Goal: Transaction & Acquisition: Book appointment/travel/reservation

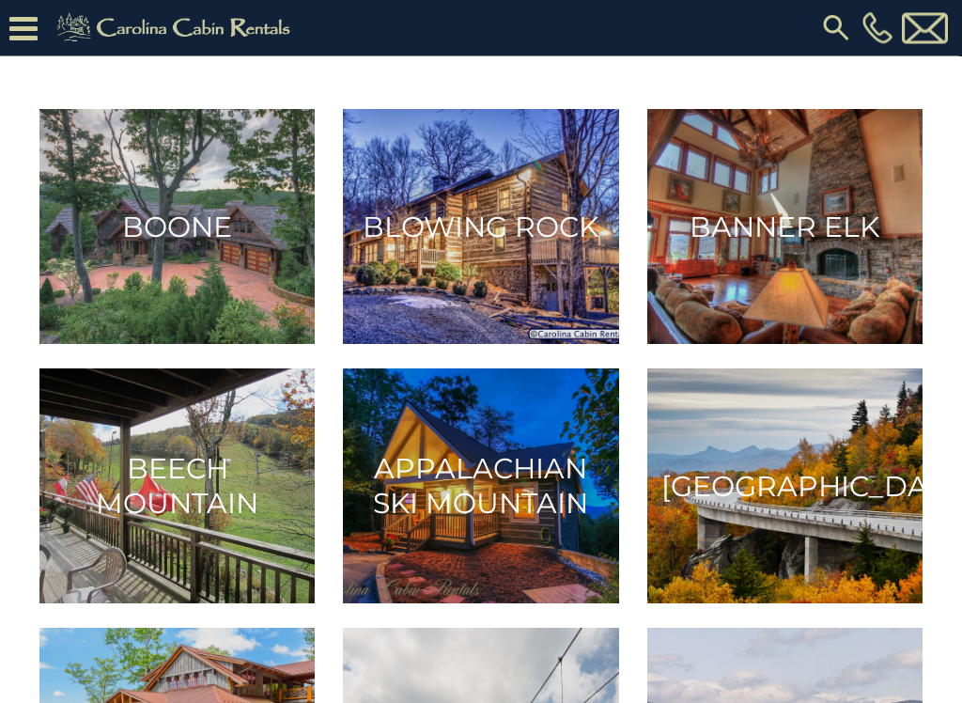
scroll to position [374, 0]
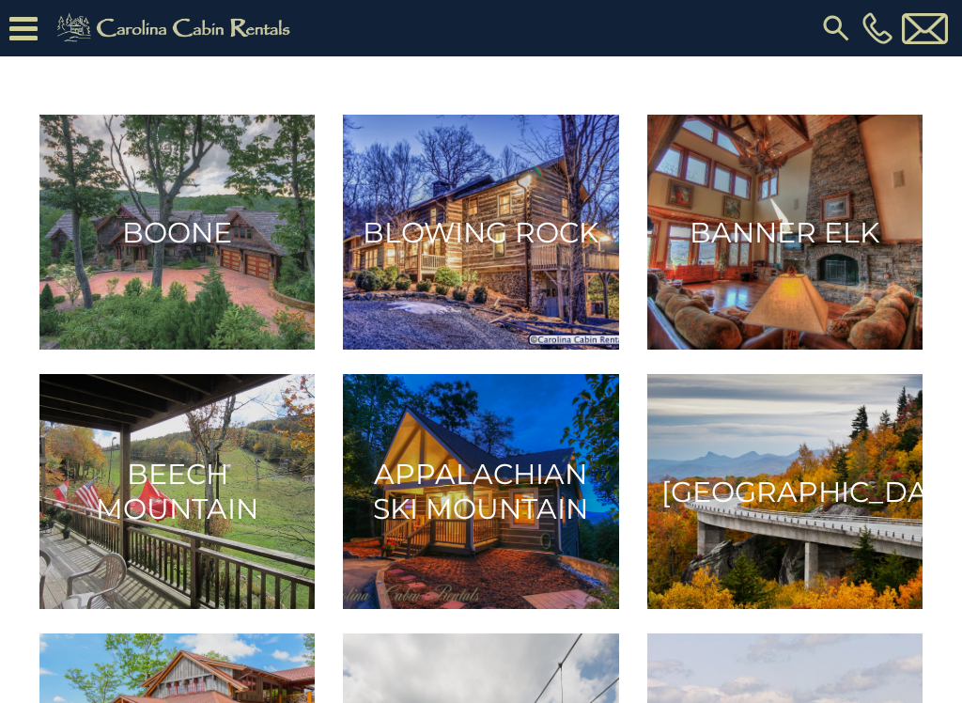
click at [171, 250] on img at bounding box center [176, 232] width 275 height 235
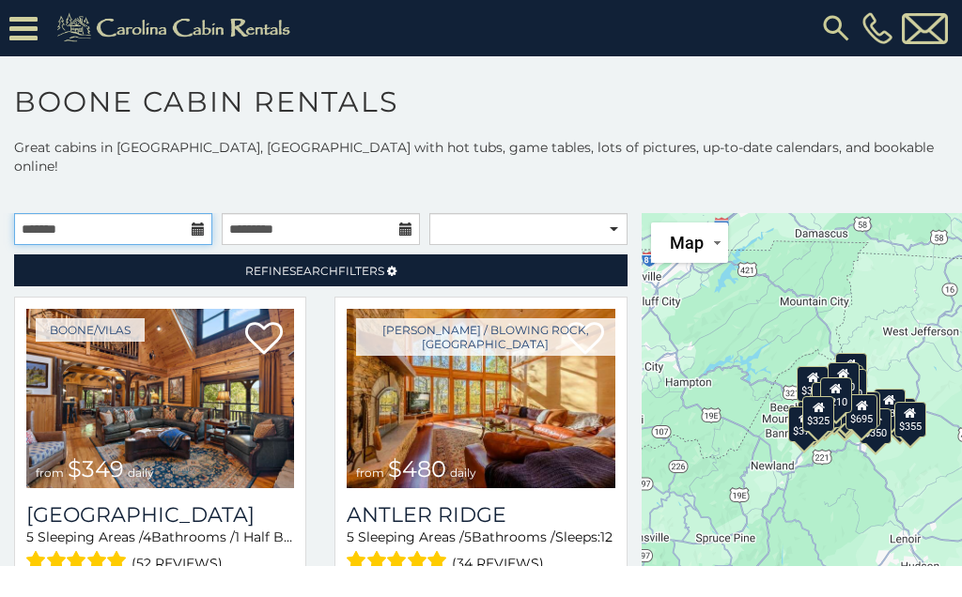
click at [186, 213] on input "text" at bounding box center [113, 229] width 198 height 32
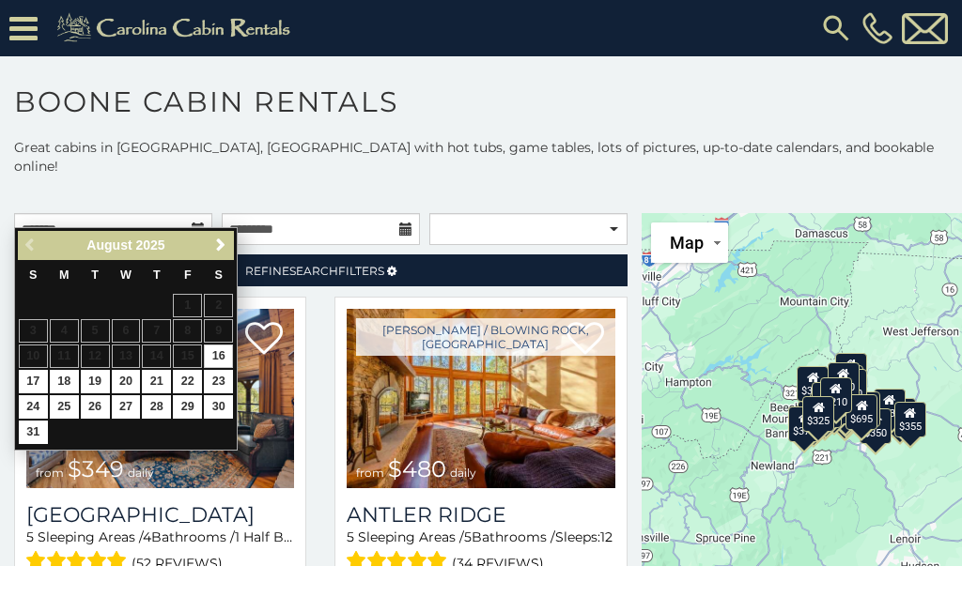
click at [204, 241] on div "August 2025" at bounding box center [126, 245] width 156 height 23
click at [224, 246] on span "Next" at bounding box center [220, 245] width 15 height 15
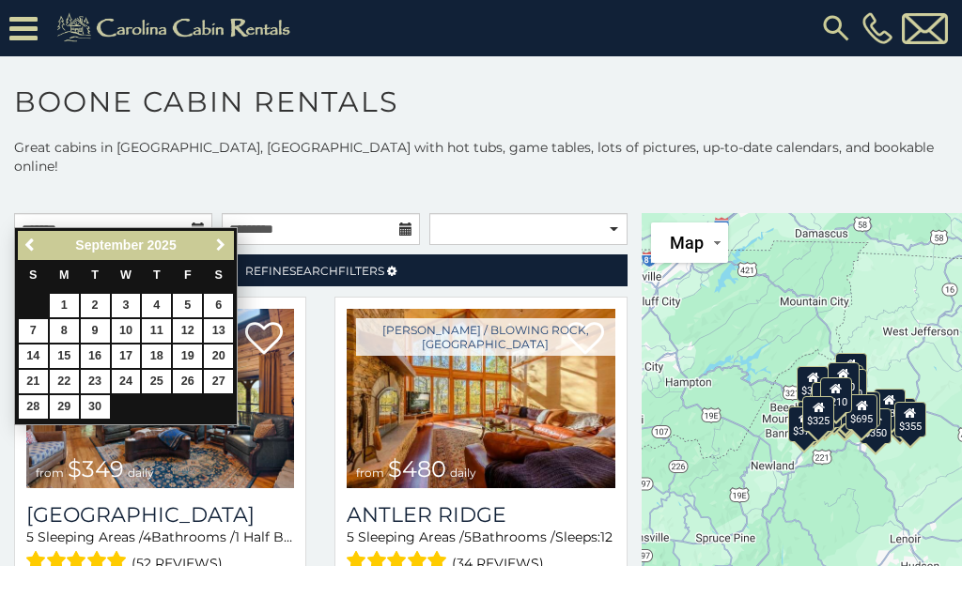
click at [214, 241] on span "Next" at bounding box center [220, 245] width 15 height 15
click at [158, 302] on link "2" at bounding box center [156, 305] width 29 height 23
type input "**********"
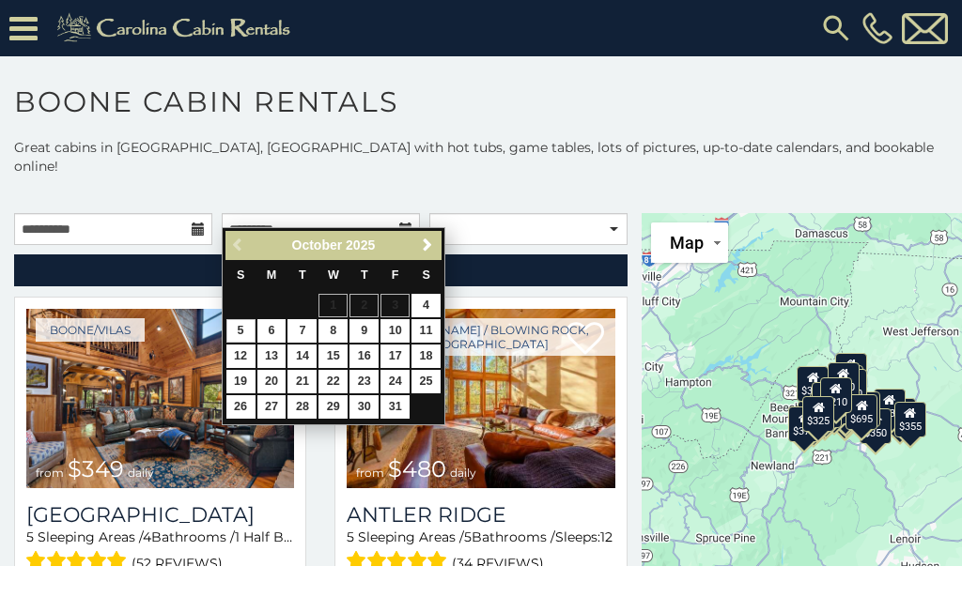
click at [248, 330] on link "5" at bounding box center [240, 330] width 29 height 23
type input "**********"
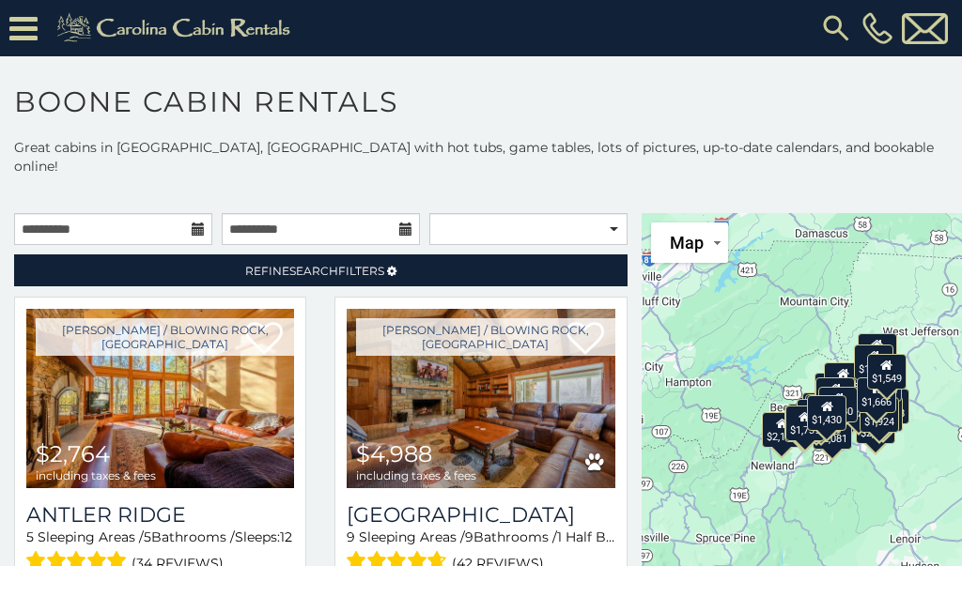
click at [148, 392] on img at bounding box center [160, 398] width 268 height 179
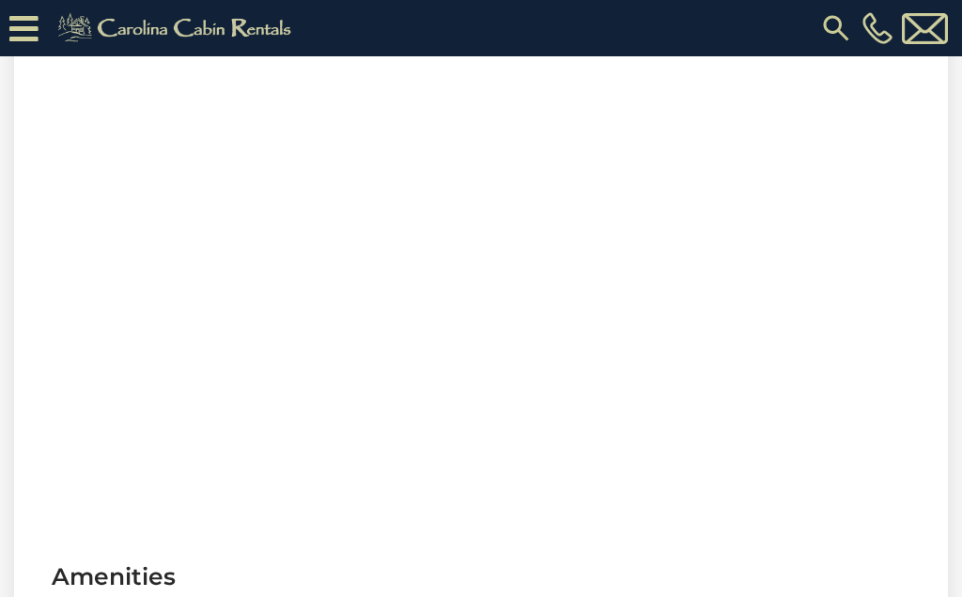
scroll to position [826, 0]
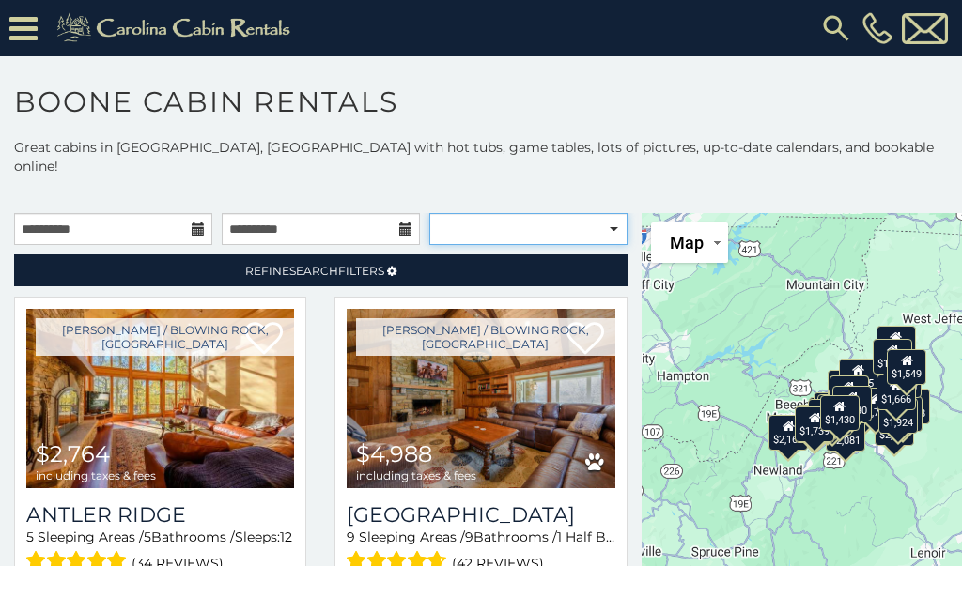
click at [617, 216] on select "**********" at bounding box center [528, 229] width 198 height 32
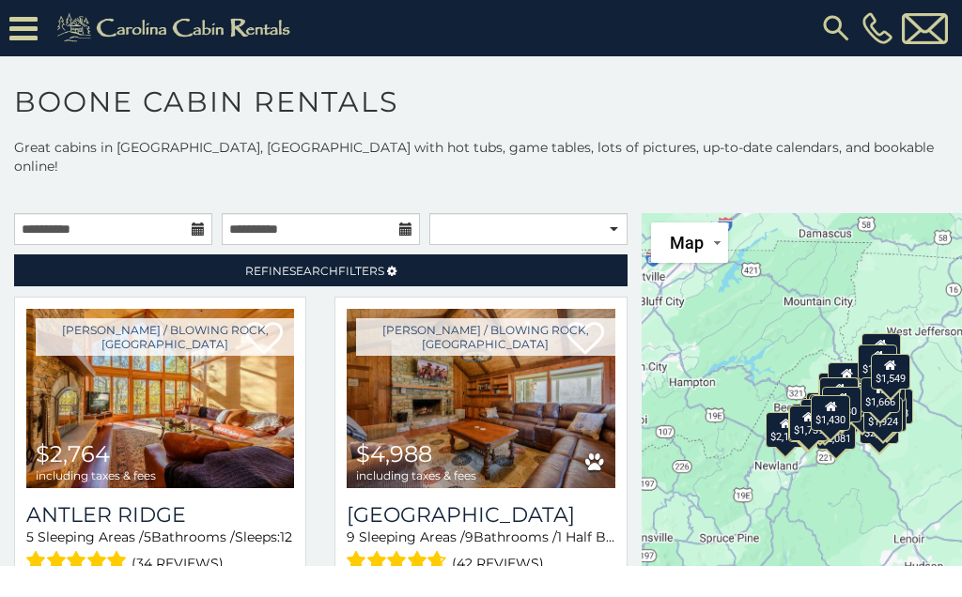
click at [369, 264] on span "Refine Search Filters" at bounding box center [314, 271] width 139 height 14
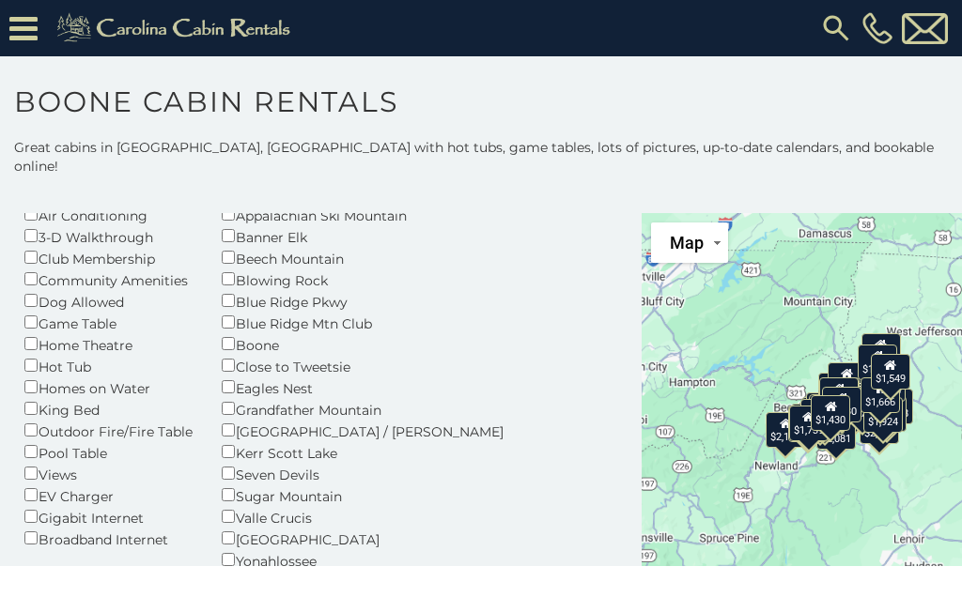
scroll to position [141, 0]
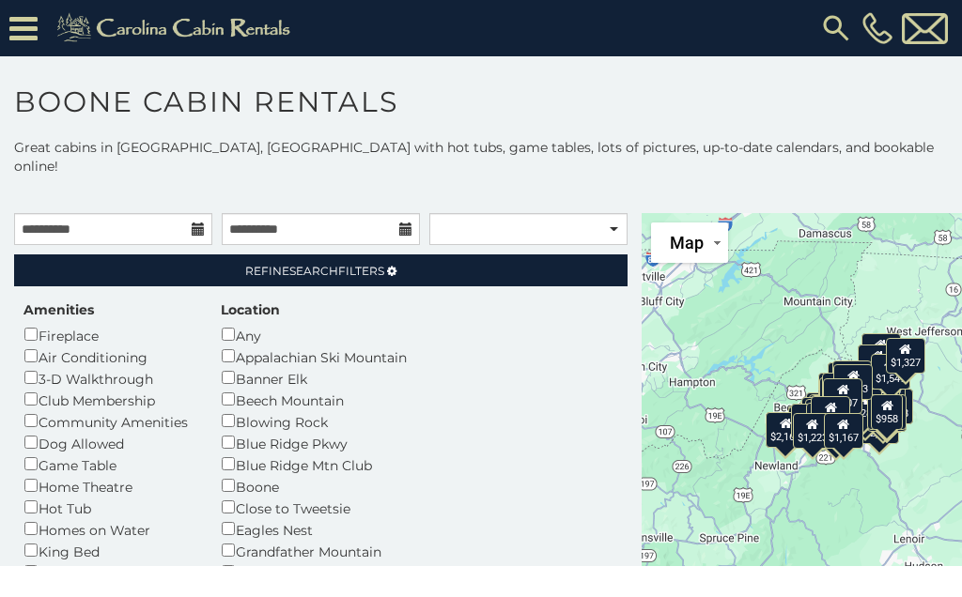
click at [892, 111] on h1 "Boone Cabin Rentals" at bounding box center [481, 112] width 962 height 54
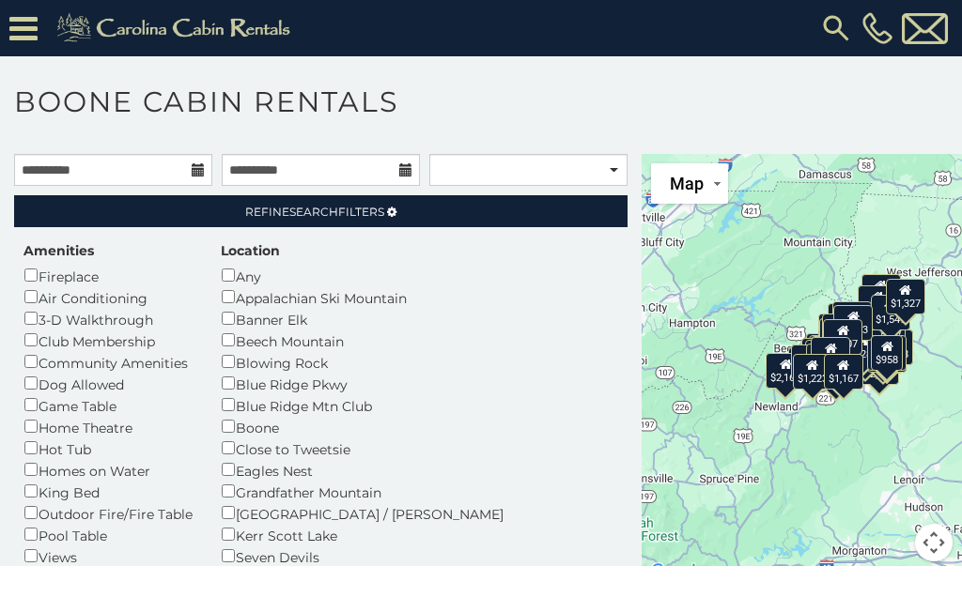
scroll to position [58, 0]
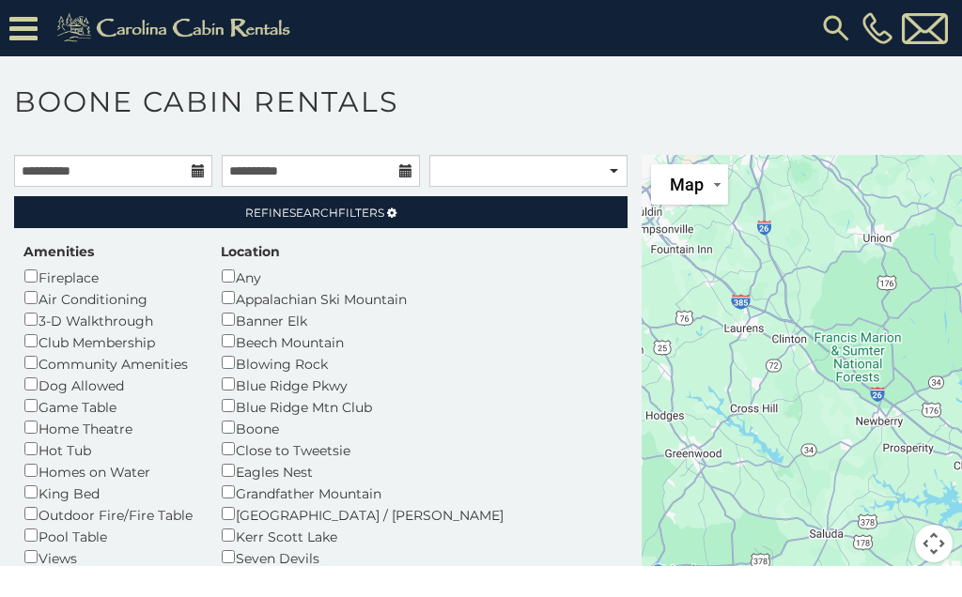
click at [829, 23] on img at bounding box center [836, 28] width 34 height 34
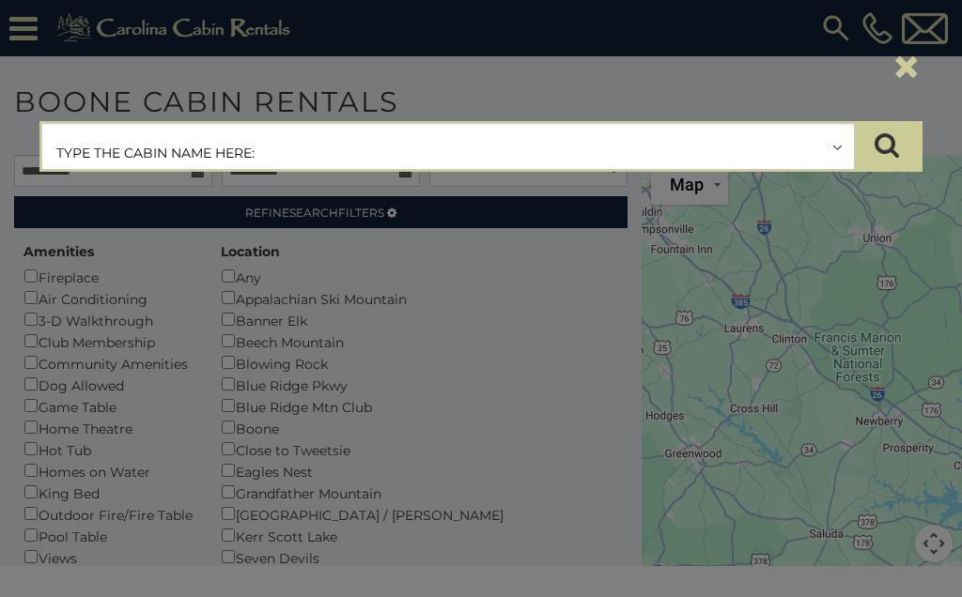
click at [768, 86] on div "×" at bounding box center [480, 67] width 911 height 79
click at [875, 236] on div "**********" at bounding box center [481, 298] width 962 height 597
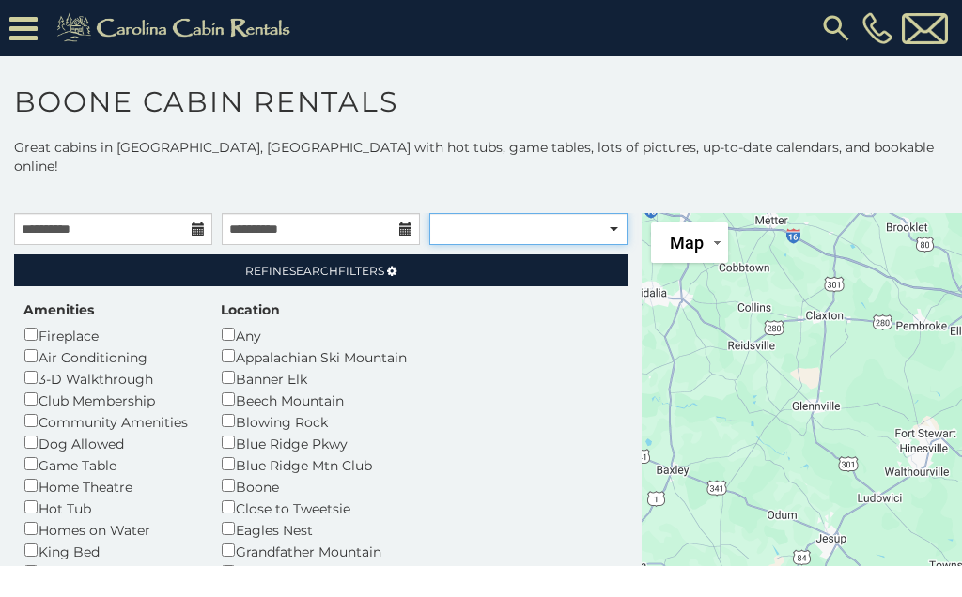
click at [599, 213] on select "**********" at bounding box center [528, 229] width 198 height 32
click at [28, 22] on icon at bounding box center [23, 28] width 28 height 33
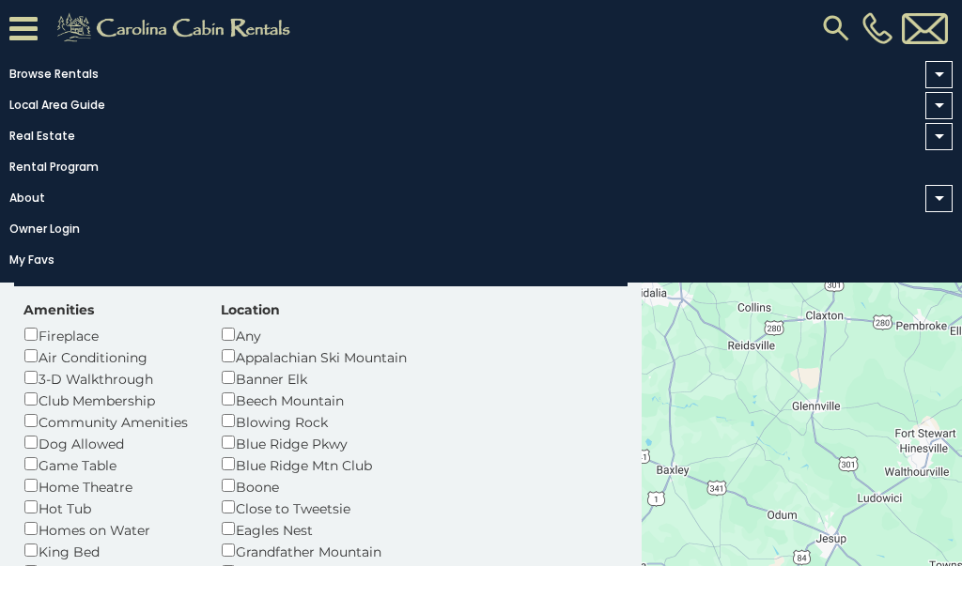
click at [49, 73] on link "Browse Rentals" at bounding box center [476, 74] width 952 height 26
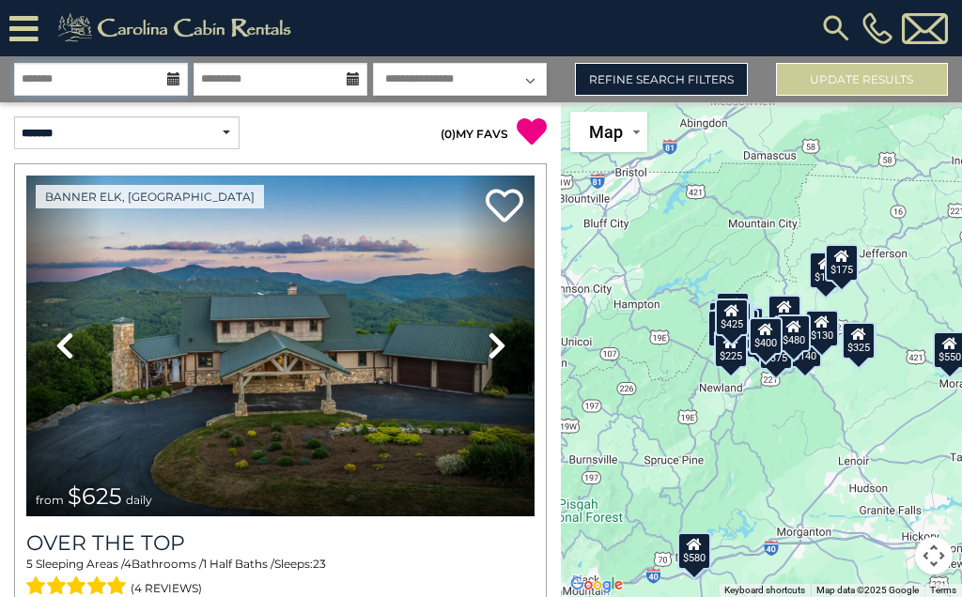
click at [165, 70] on input "text" at bounding box center [101, 79] width 174 height 33
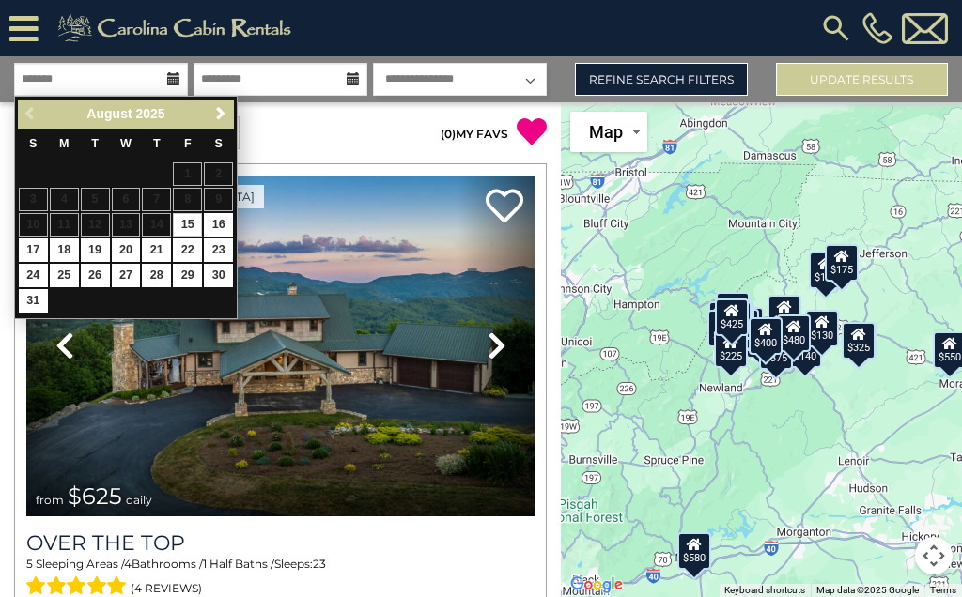
click at [216, 113] on span "Next" at bounding box center [220, 113] width 15 height 15
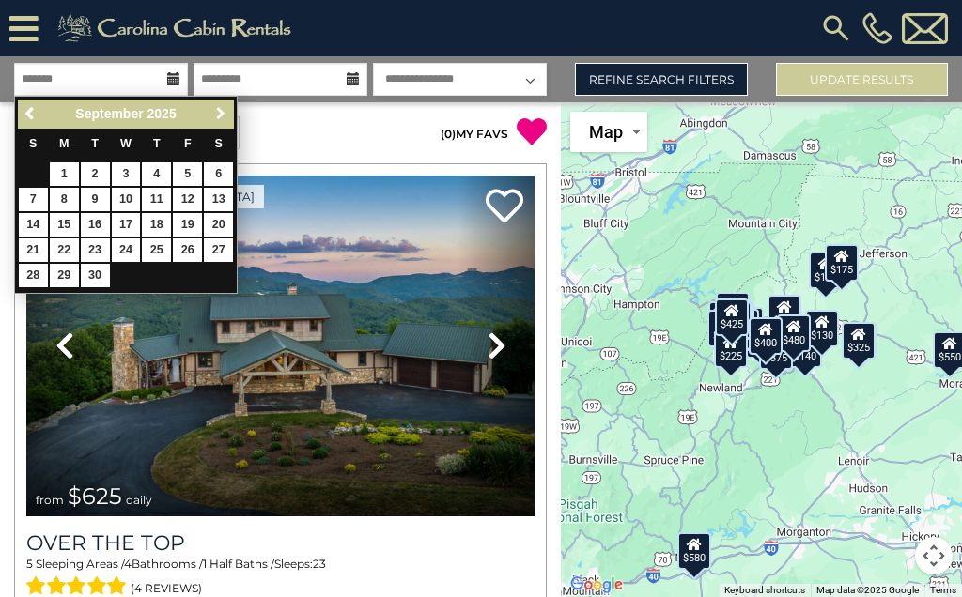
click at [212, 123] on link "Next" at bounding box center [220, 113] width 23 height 23
click at [159, 163] on link "2" at bounding box center [156, 174] width 29 height 23
type input "*******"
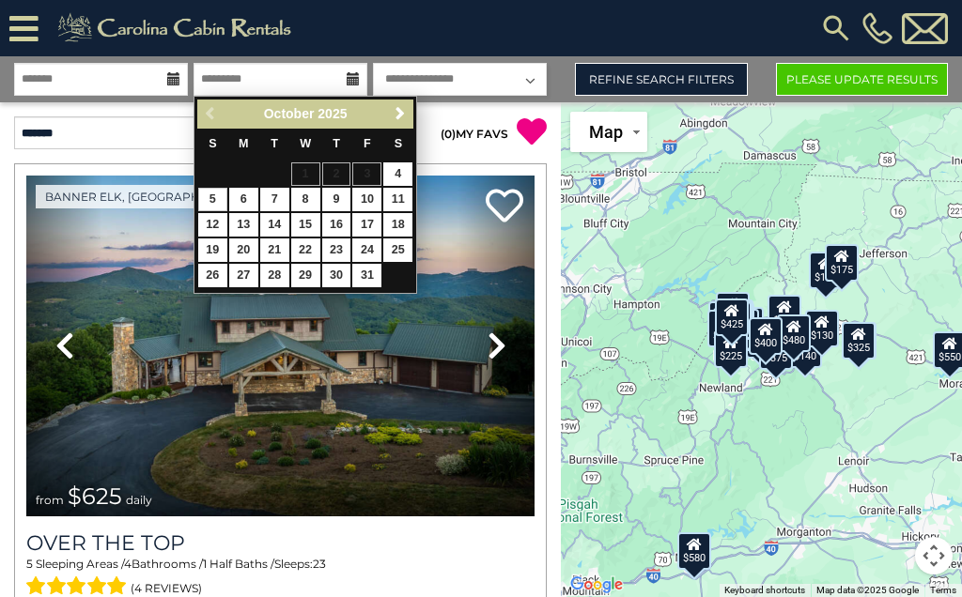
click at [210, 190] on link "5" at bounding box center [212, 199] width 29 height 23
type input "*******"
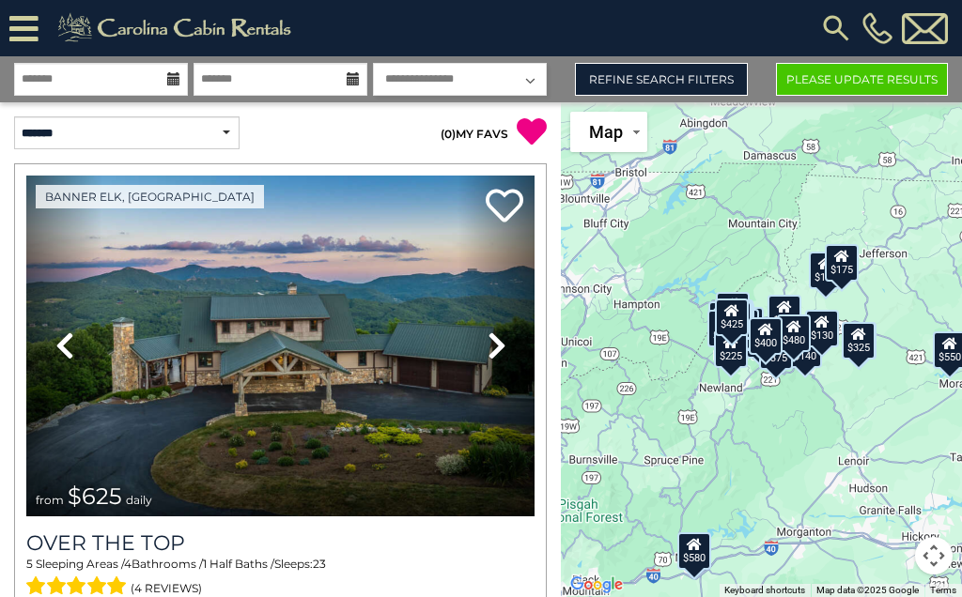
click at [699, 83] on link "Refine Search Filters" at bounding box center [661, 79] width 172 height 33
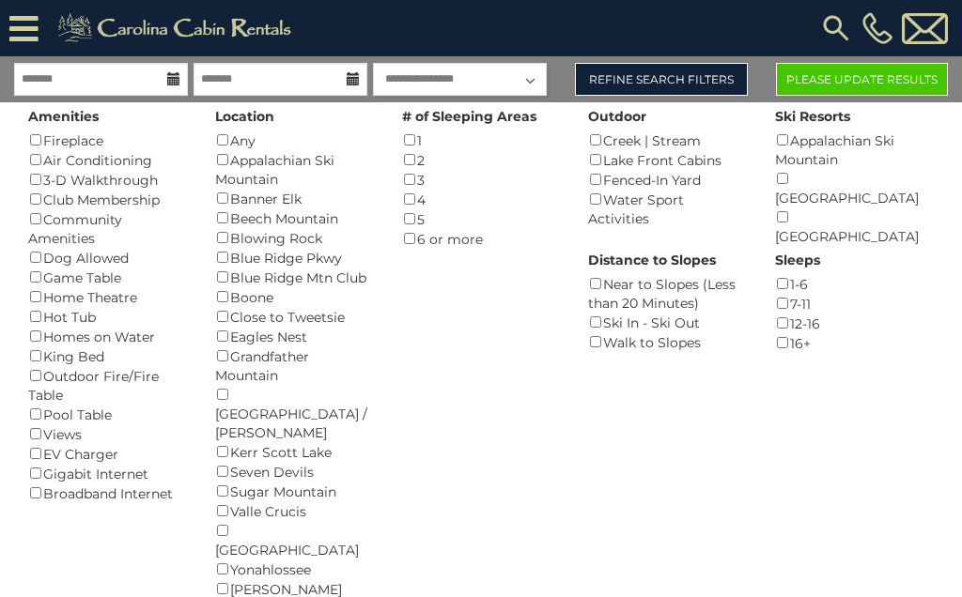
click at [885, 72] on button "Please Update Results" at bounding box center [862, 79] width 172 height 33
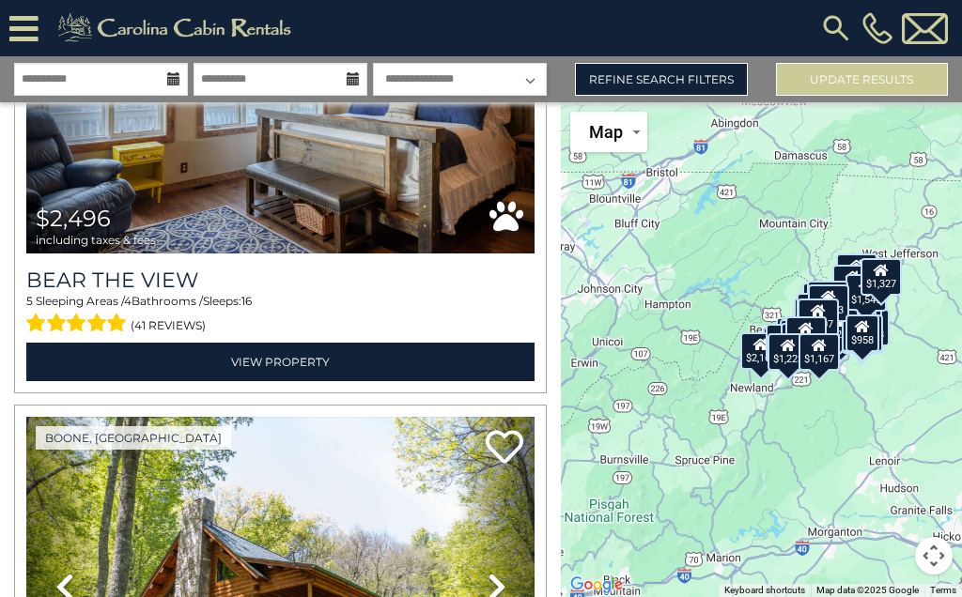
scroll to position [2282, 0]
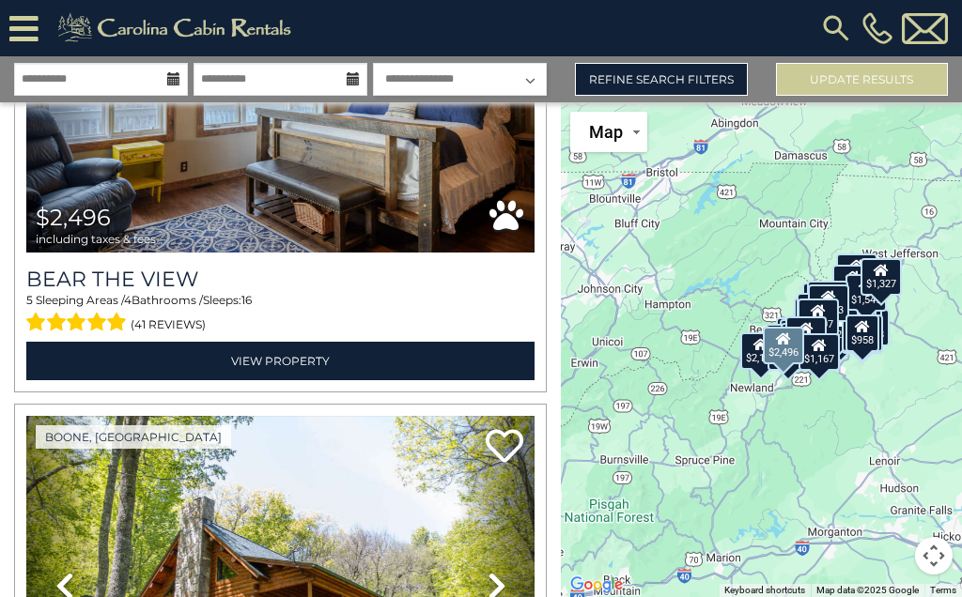
click at [237, 356] on link "View Property" at bounding box center [280, 361] width 508 height 39
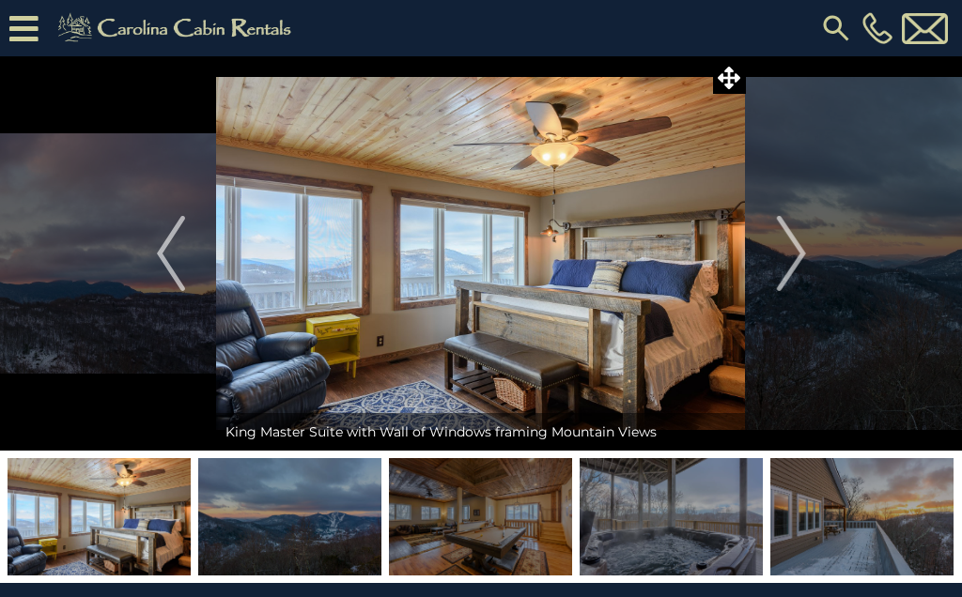
click at [482, 520] on img at bounding box center [480, 516] width 183 height 117
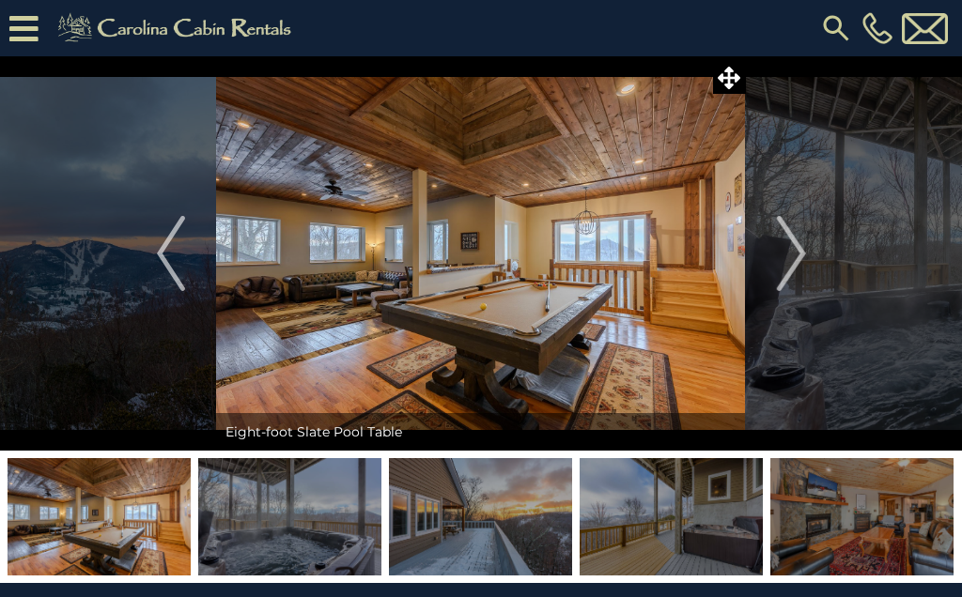
click at [779, 251] on img "Next" at bounding box center [791, 253] width 28 height 75
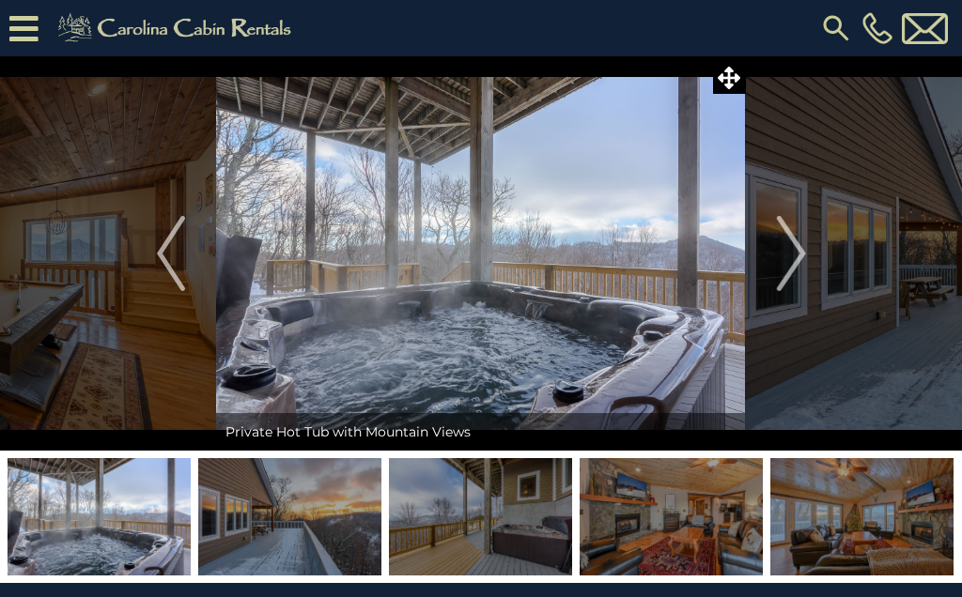
click at [786, 248] on img "Next" at bounding box center [791, 253] width 28 height 75
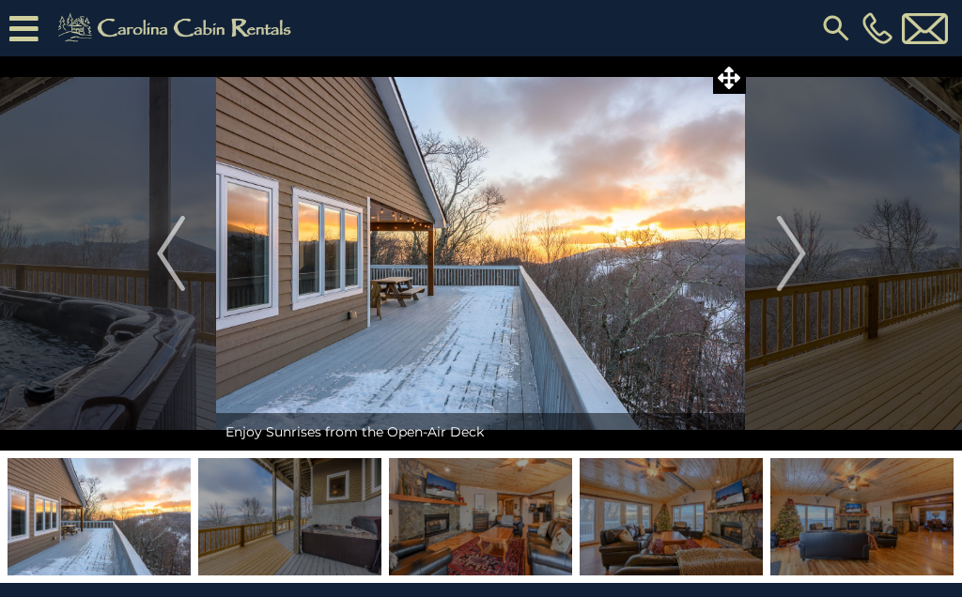
click at [785, 237] on img "Next" at bounding box center [791, 253] width 28 height 75
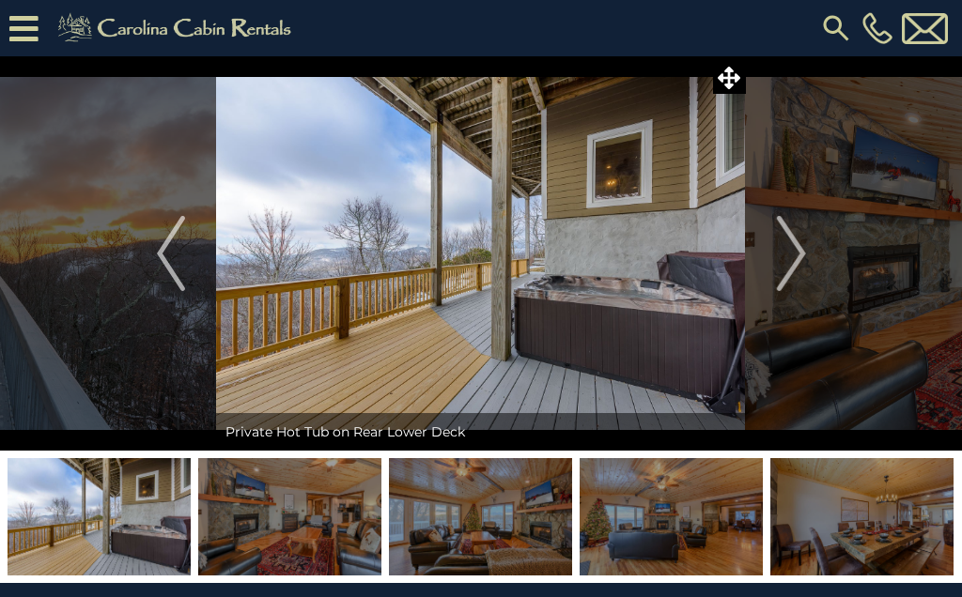
click at [734, 77] on icon at bounding box center [729, 78] width 23 height 23
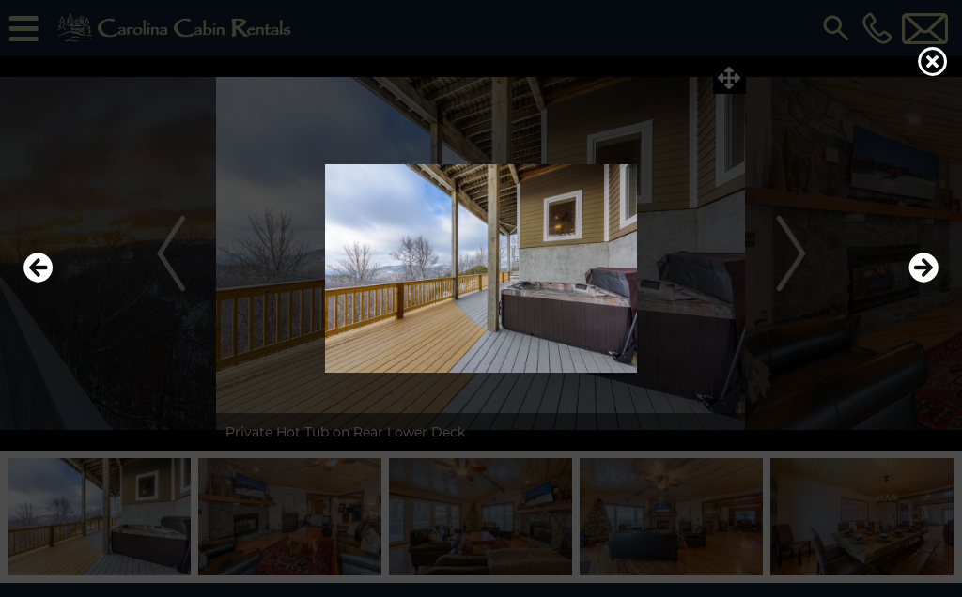
click at [735, 76] on div at bounding box center [481, 298] width 962 height 597
click at [921, 262] on icon "Next" at bounding box center [923, 268] width 30 height 30
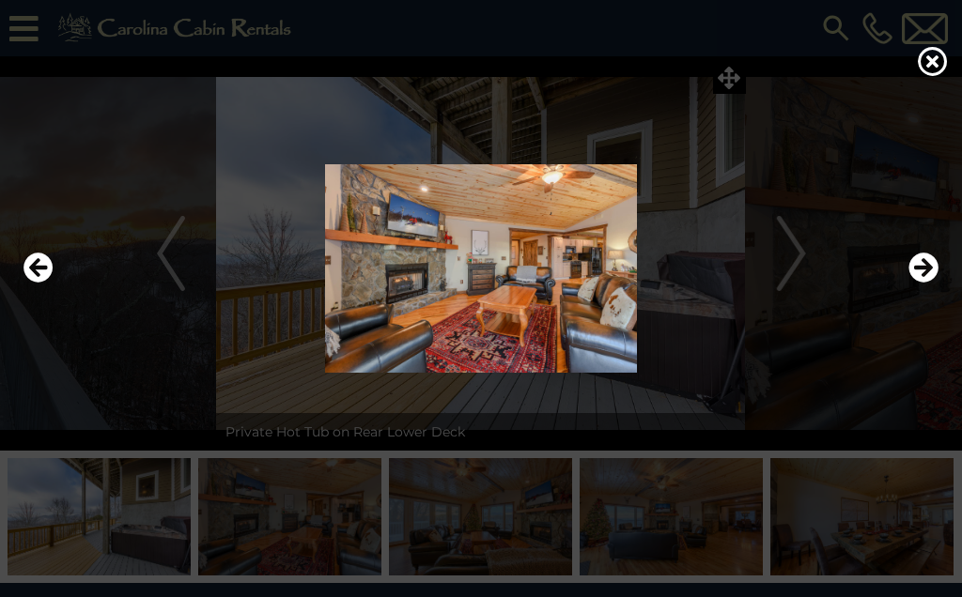
click at [910, 265] on icon "Next" at bounding box center [923, 268] width 30 height 30
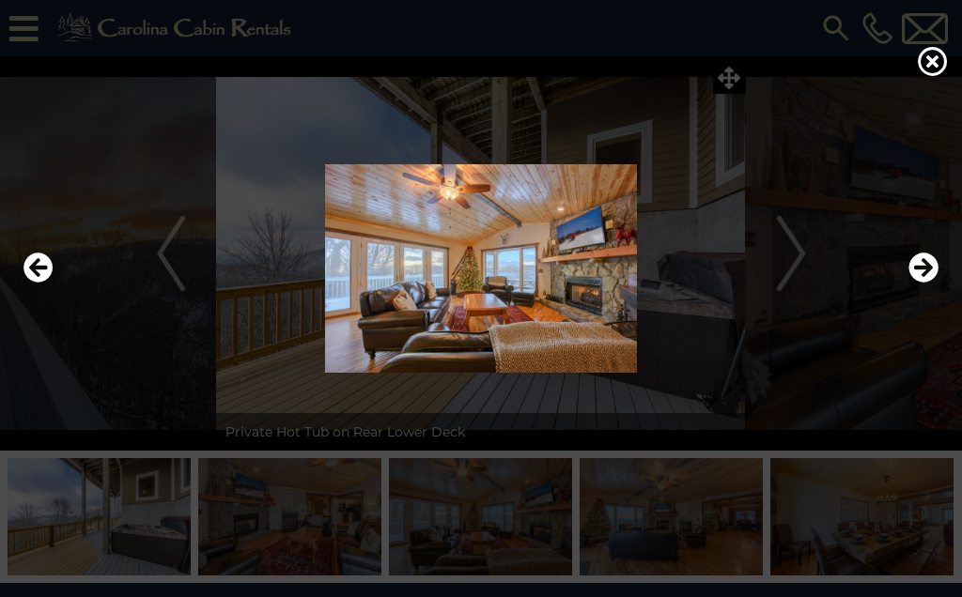
scroll to position [3, 0]
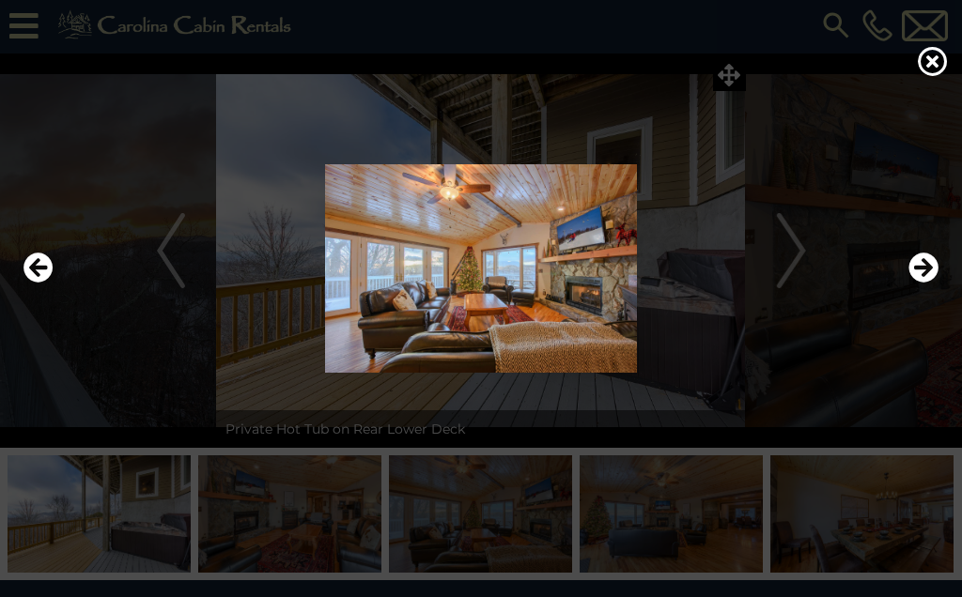
click at [914, 266] on icon "Next" at bounding box center [923, 268] width 30 height 30
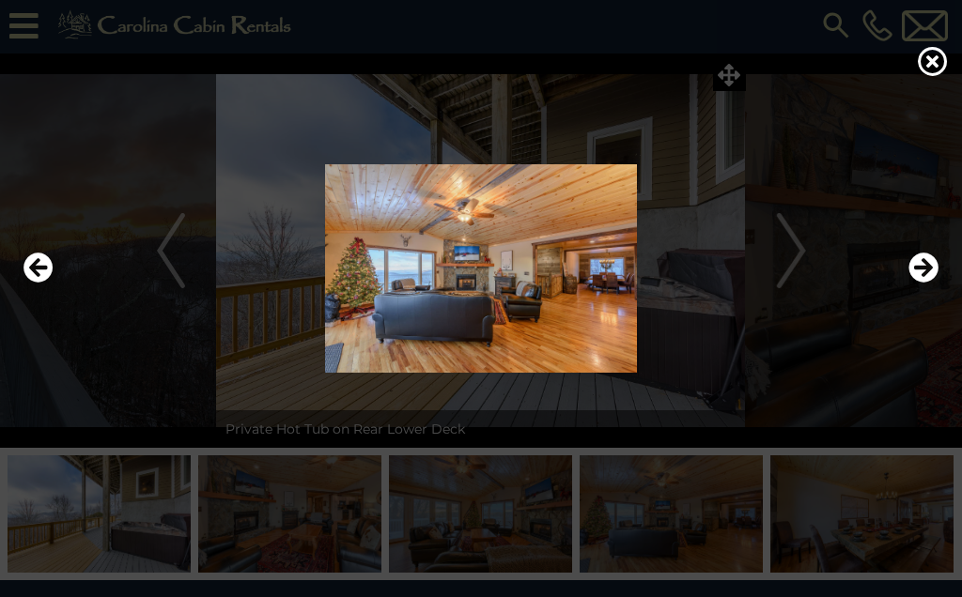
click at [913, 268] on icon "Next" at bounding box center [923, 268] width 30 height 30
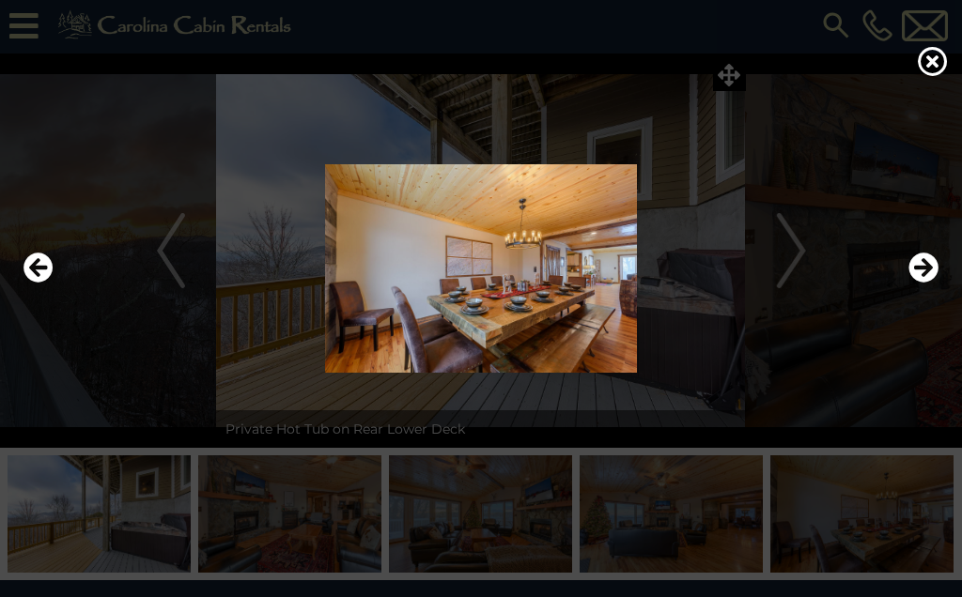
click at [914, 269] on icon "Next" at bounding box center [923, 268] width 30 height 30
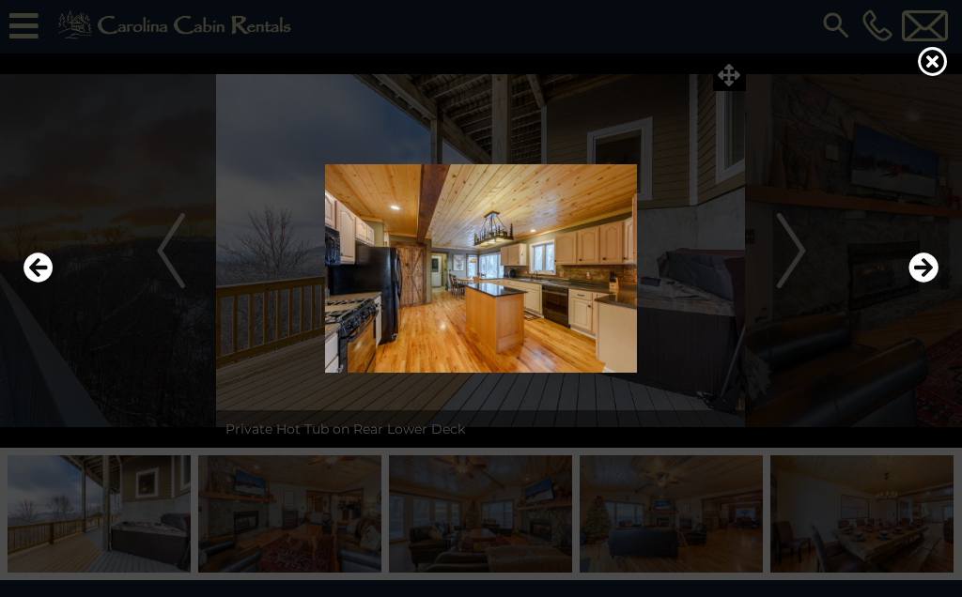
click at [915, 263] on icon "Next" at bounding box center [923, 268] width 30 height 30
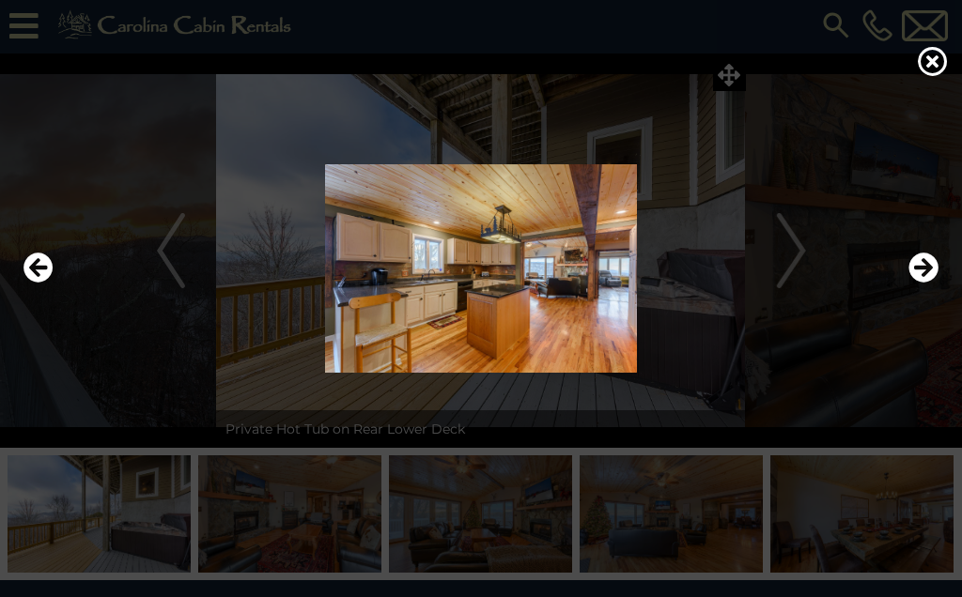
click at [915, 265] on icon "Next" at bounding box center [923, 268] width 30 height 30
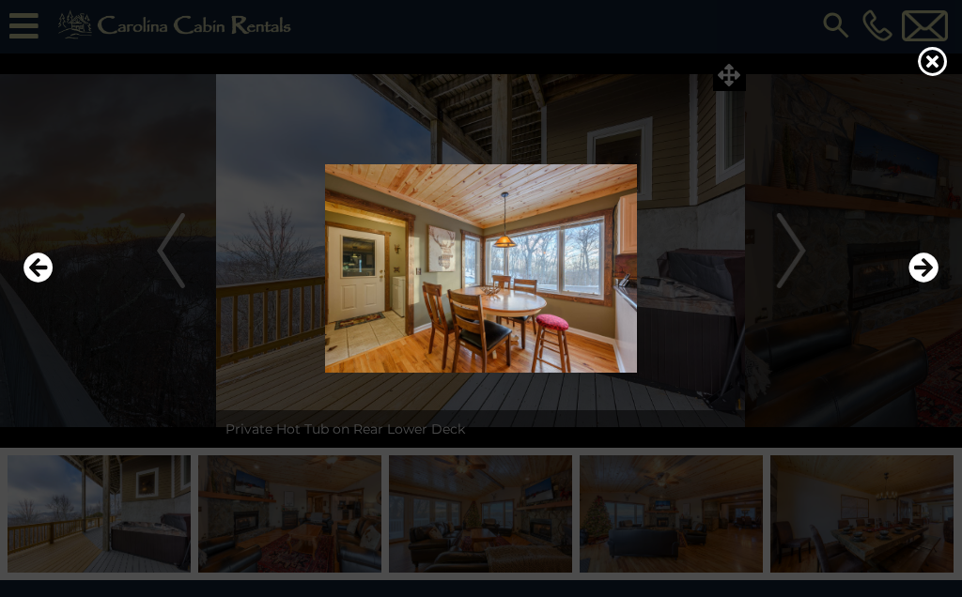
click at [919, 263] on icon "Next" at bounding box center [923, 268] width 30 height 30
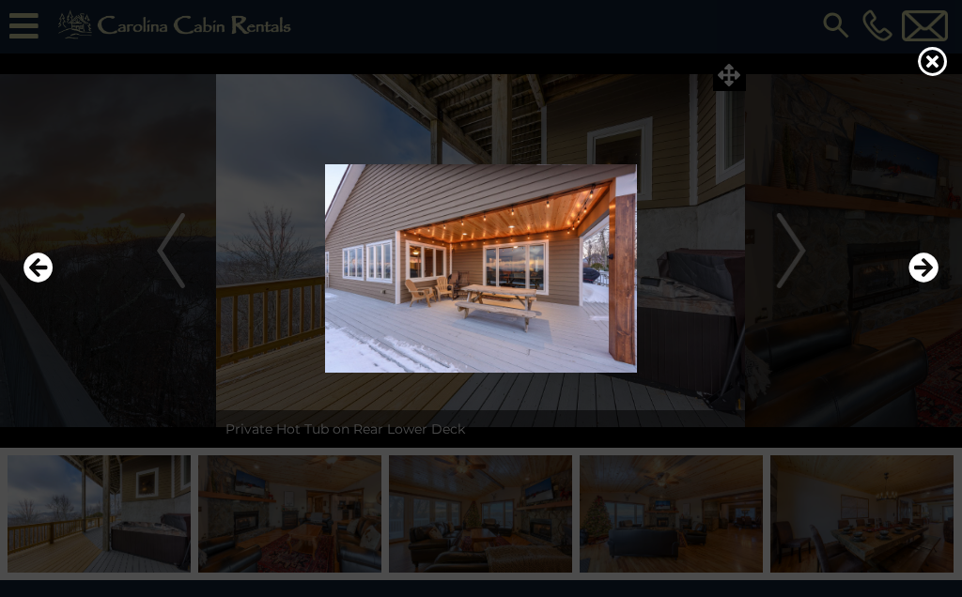
click at [918, 263] on icon "Next" at bounding box center [923, 268] width 30 height 30
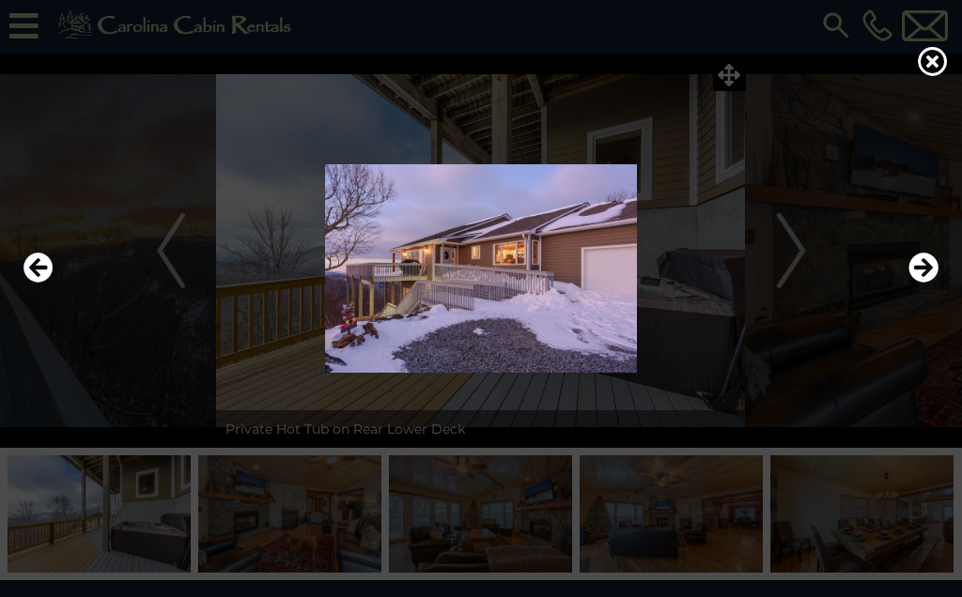
click at [912, 262] on icon "Next" at bounding box center [923, 268] width 30 height 30
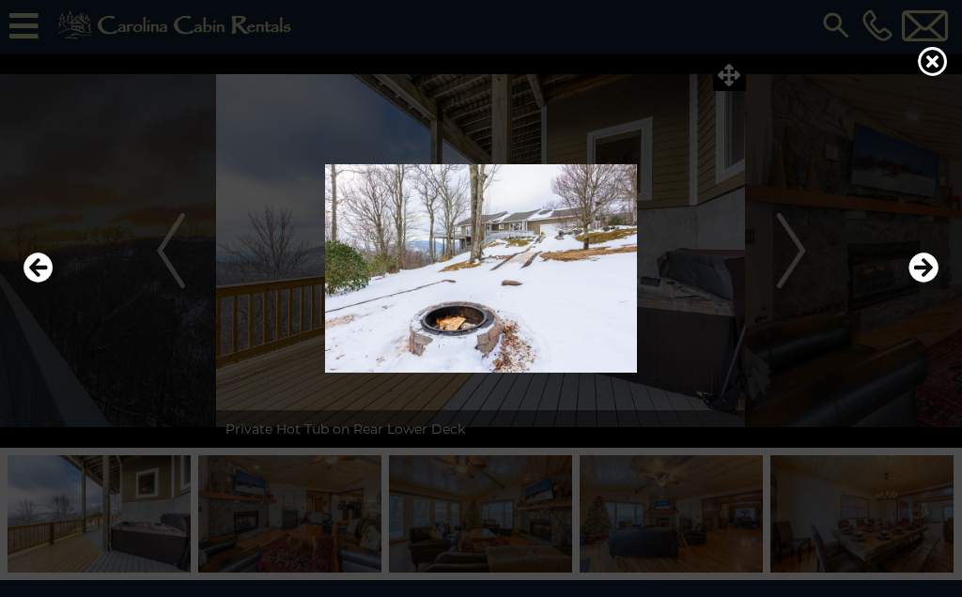
click at [921, 263] on icon "Next" at bounding box center [923, 268] width 30 height 30
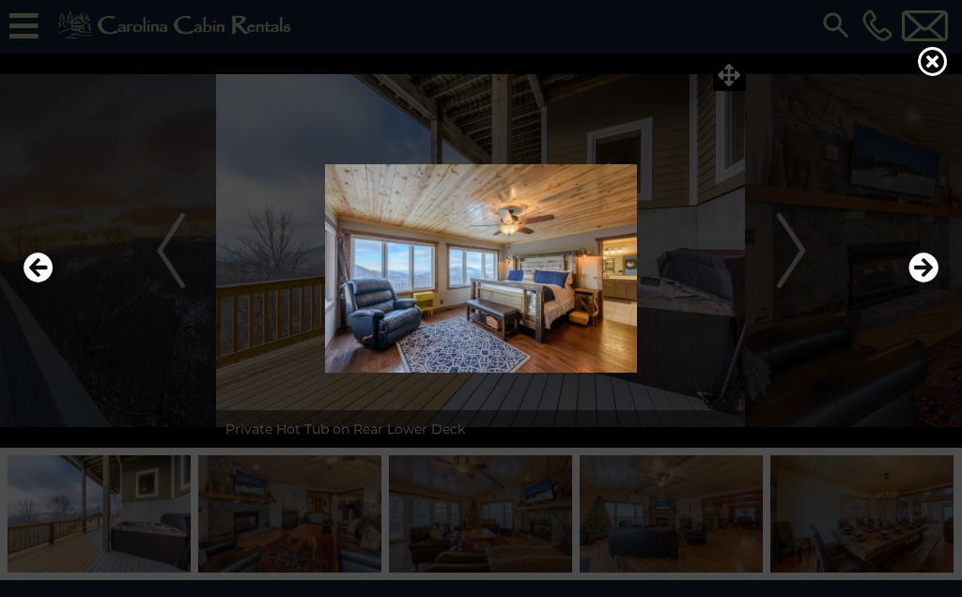
click at [917, 264] on icon "Next" at bounding box center [923, 268] width 30 height 30
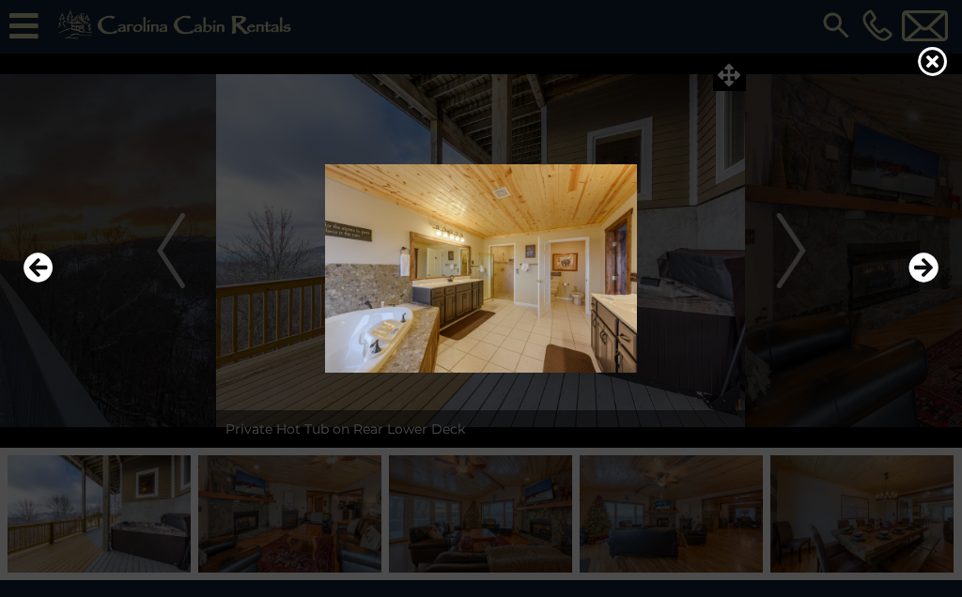
click at [920, 269] on icon "Next" at bounding box center [923, 268] width 30 height 30
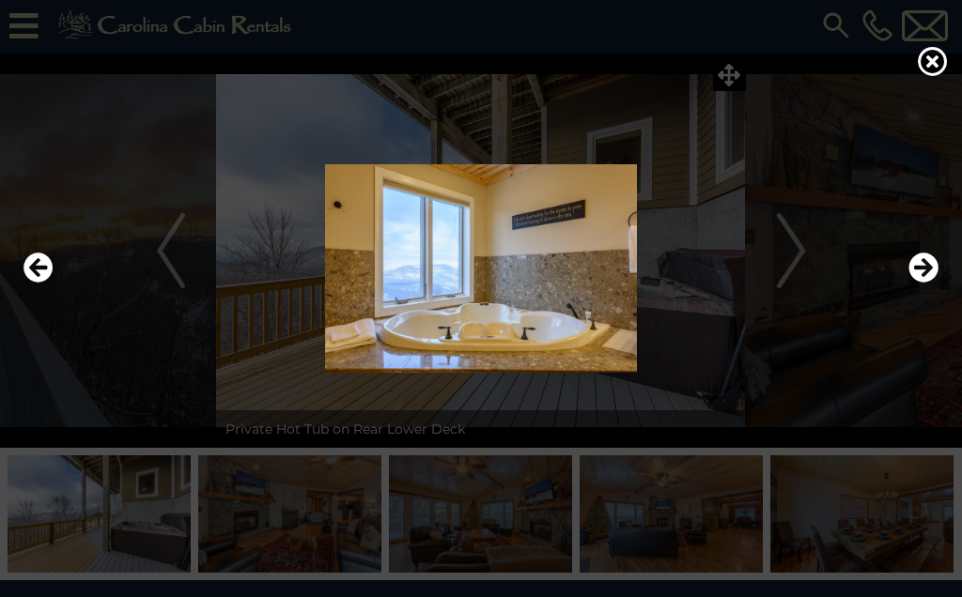
click at [916, 264] on icon "Next" at bounding box center [923, 268] width 30 height 30
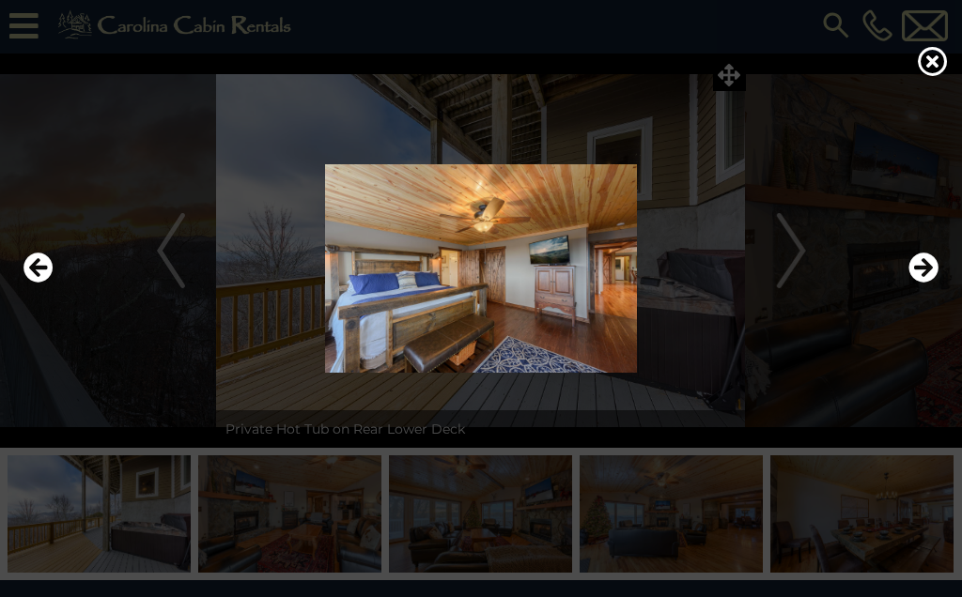
click at [911, 263] on icon "Next" at bounding box center [923, 268] width 30 height 30
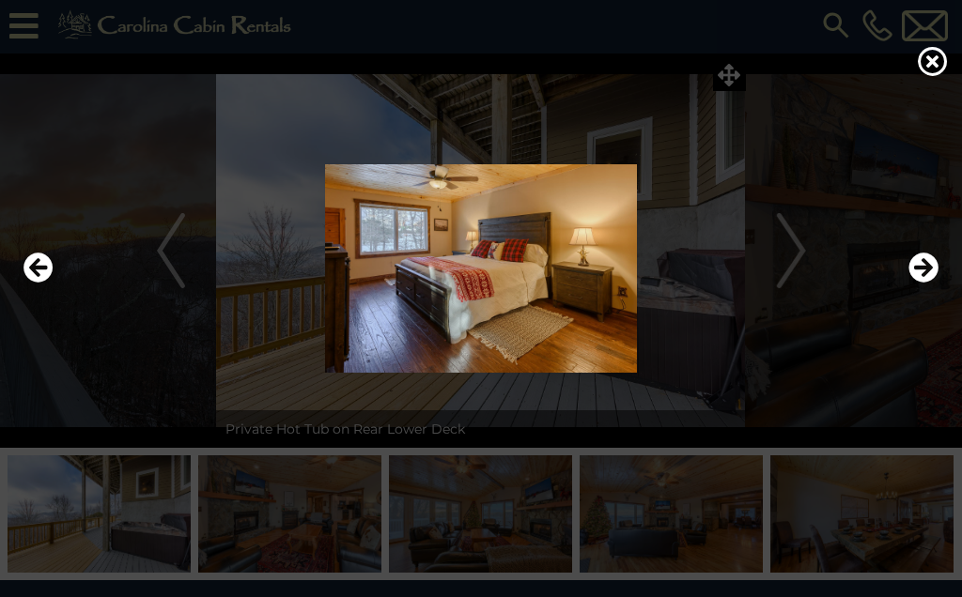
click at [918, 264] on icon "Next" at bounding box center [923, 268] width 30 height 30
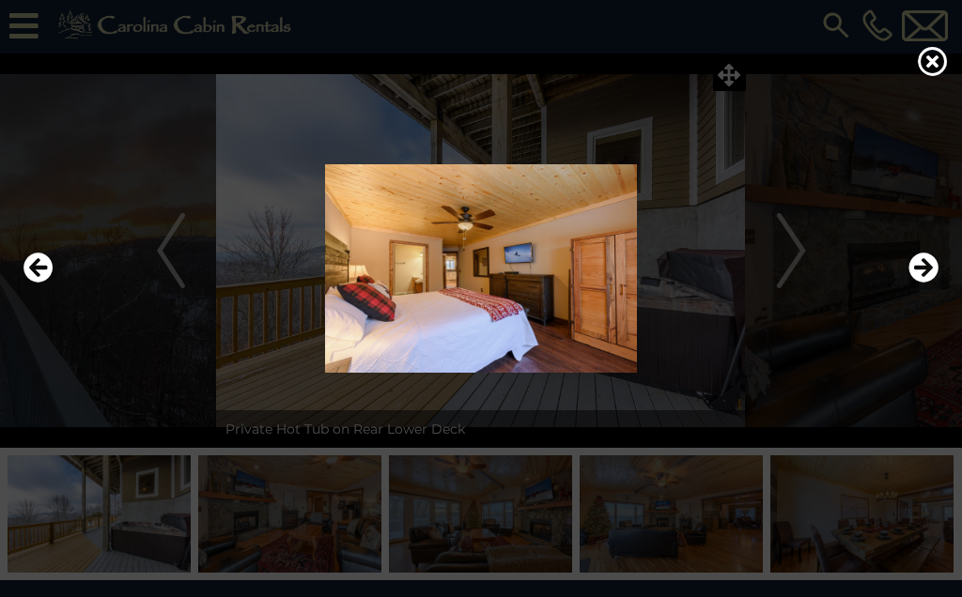
click at [916, 261] on icon "Next" at bounding box center [923, 268] width 30 height 30
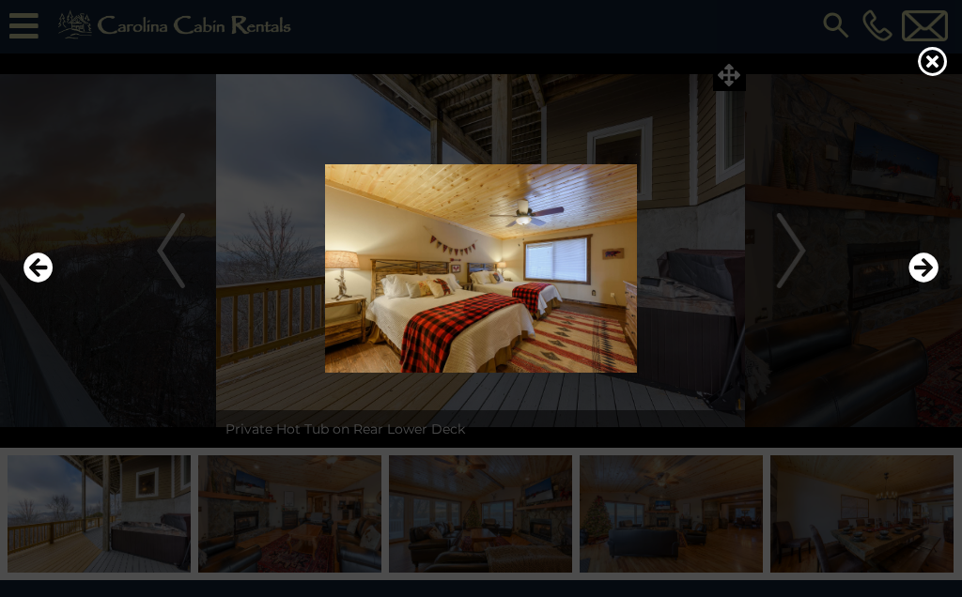
click at [940, 273] on img at bounding box center [481, 268] width 924 height 209
click at [913, 257] on icon "Next" at bounding box center [923, 268] width 30 height 30
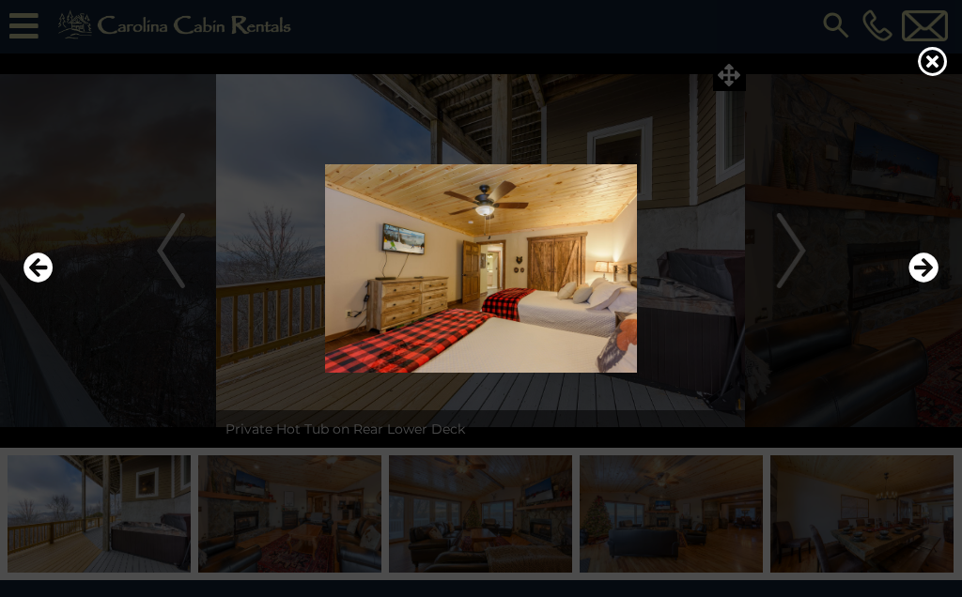
click at [908, 259] on icon "Next" at bounding box center [923, 268] width 30 height 30
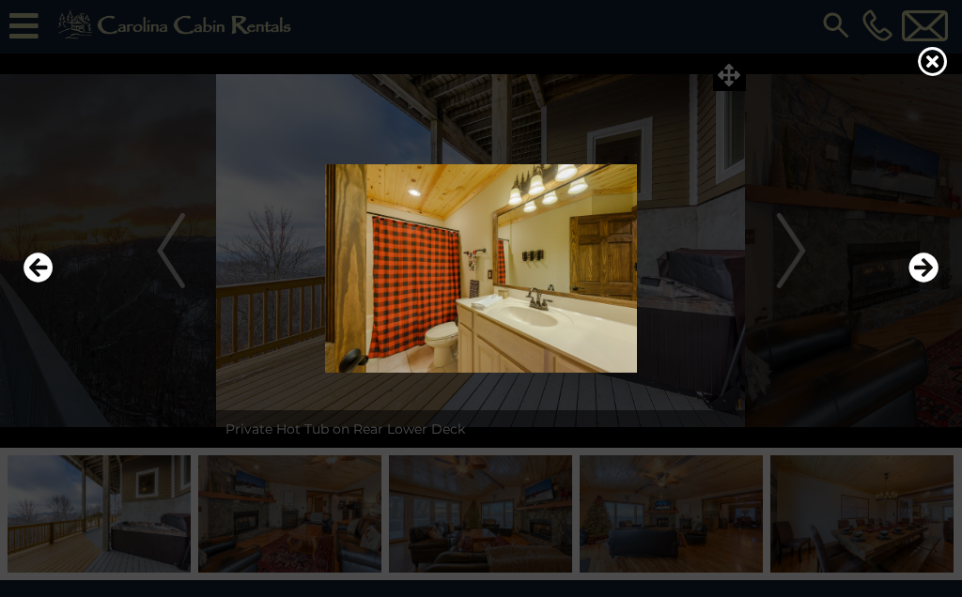
click at [907, 262] on img at bounding box center [481, 268] width 924 height 209
click at [914, 263] on icon "Next" at bounding box center [923, 268] width 30 height 30
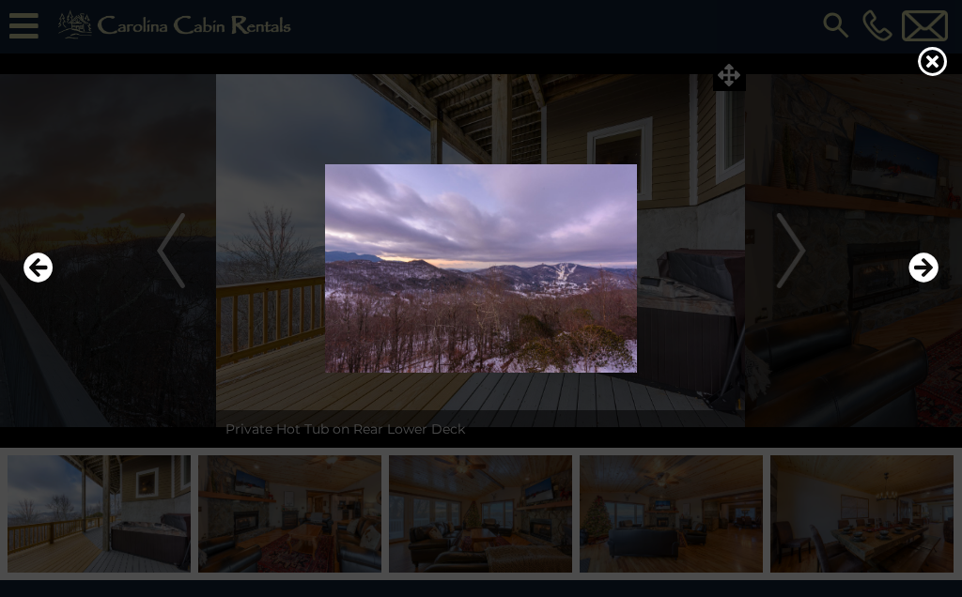
click at [911, 263] on icon "Next" at bounding box center [923, 268] width 30 height 30
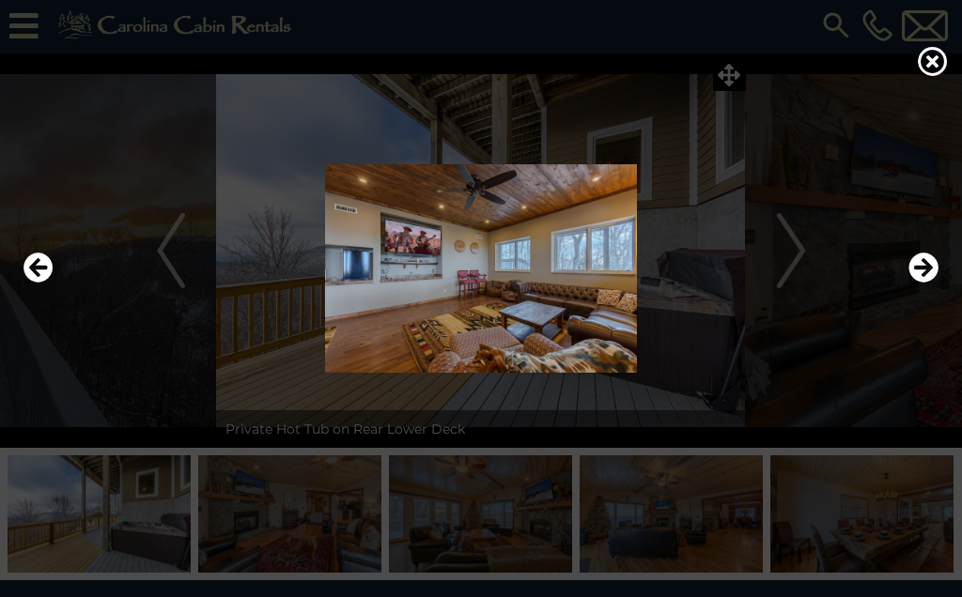
click at [911, 266] on icon "Next" at bounding box center [923, 268] width 30 height 30
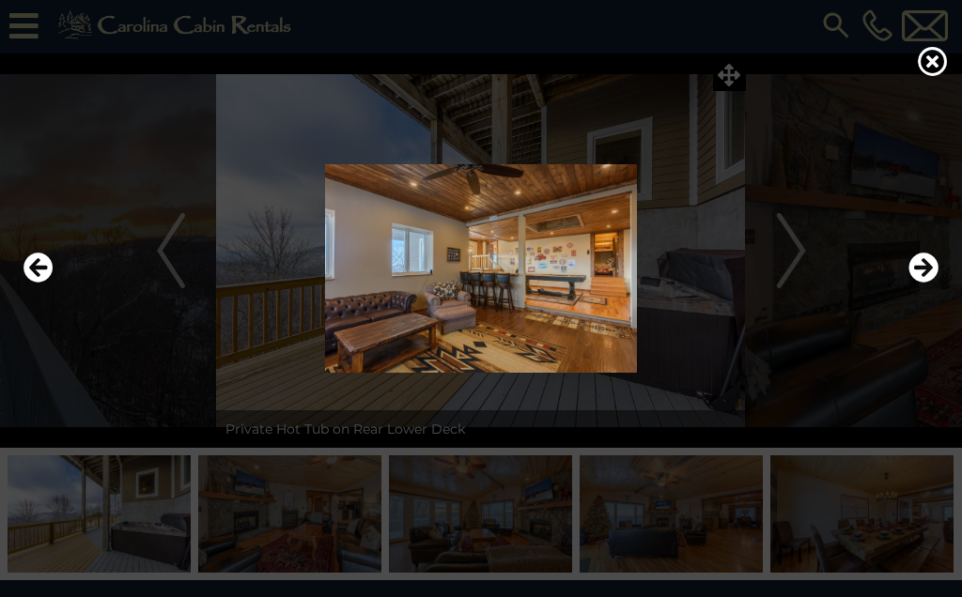
click at [916, 267] on icon "Next" at bounding box center [923, 268] width 30 height 30
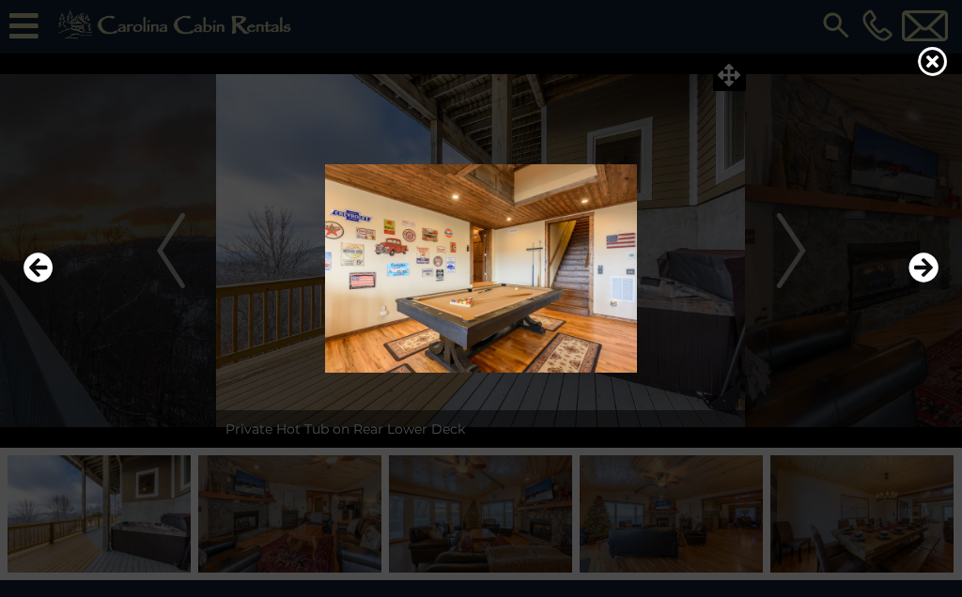
click at [914, 264] on icon "Next" at bounding box center [923, 268] width 30 height 30
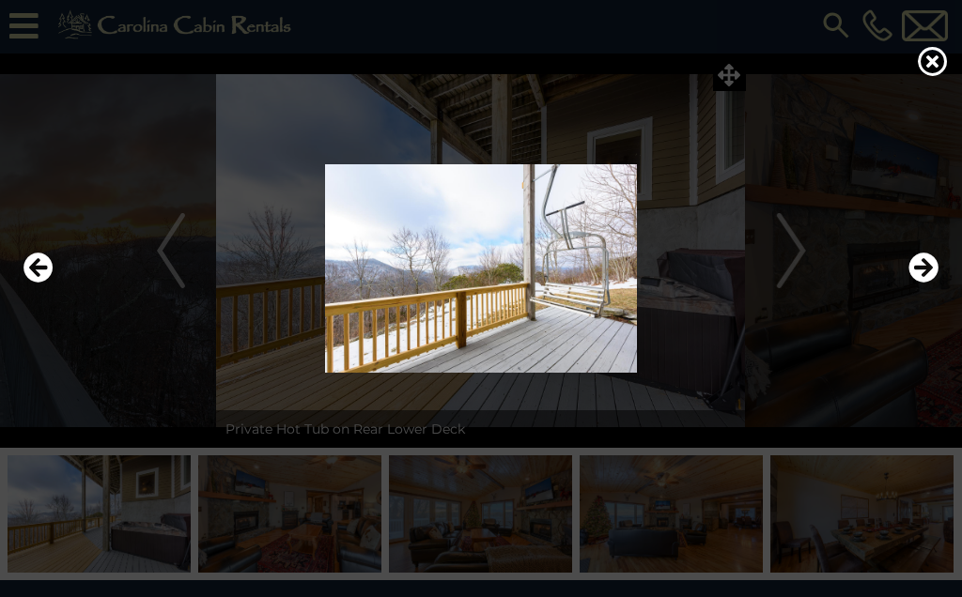
click at [917, 262] on icon "Next" at bounding box center [923, 268] width 30 height 30
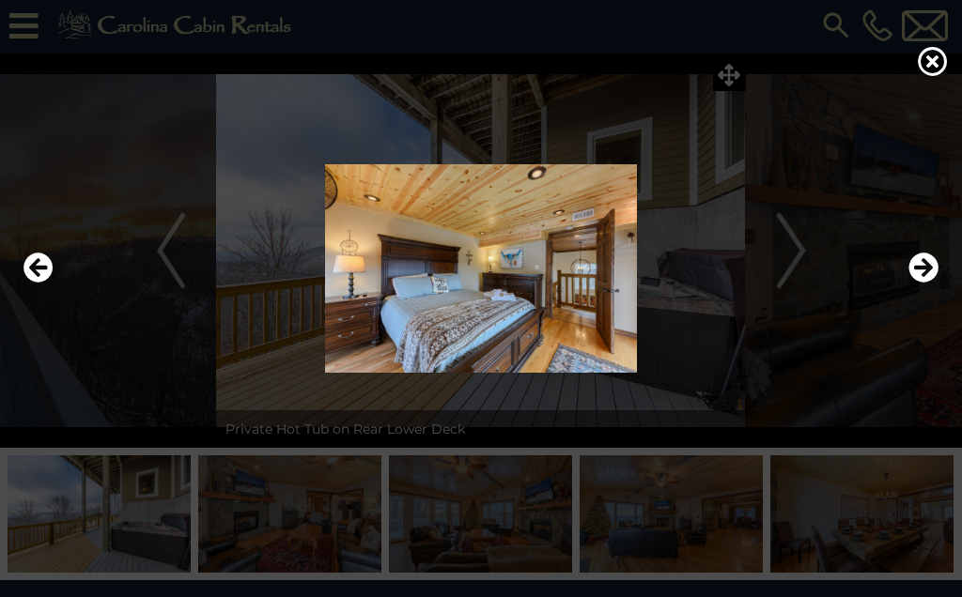
click at [33, 257] on icon "Previous" at bounding box center [38, 268] width 30 height 30
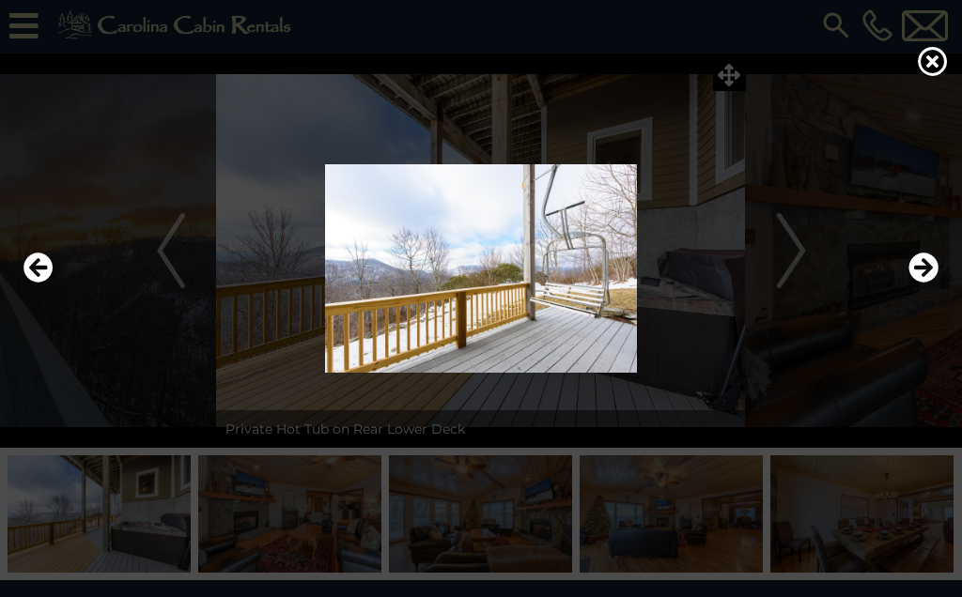
click at [921, 269] on icon "Next" at bounding box center [923, 268] width 30 height 30
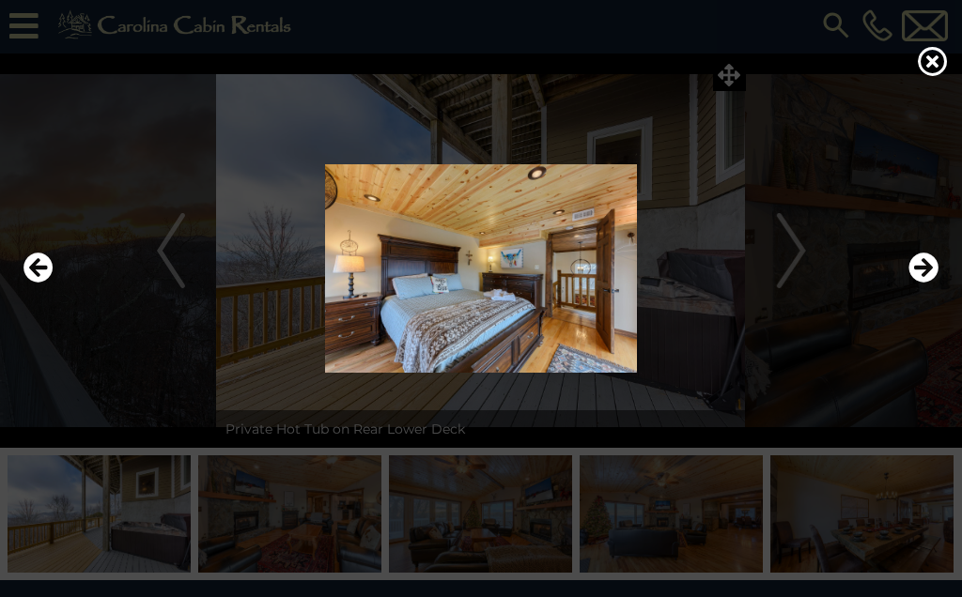
click at [909, 270] on icon "Next" at bounding box center [923, 268] width 30 height 30
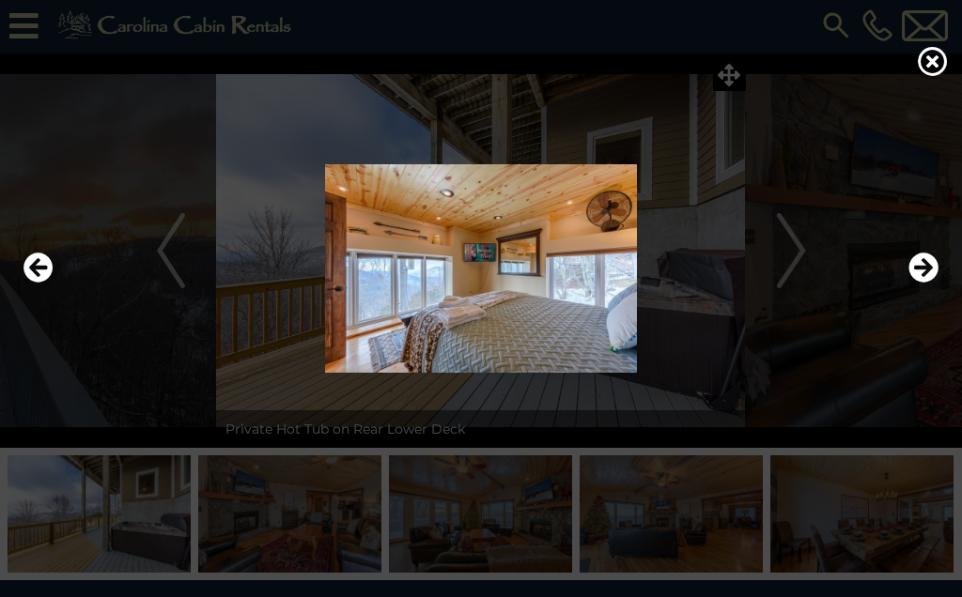
click at [912, 262] on icon "Next" at bounding box center [923, 268] width 30 height 30
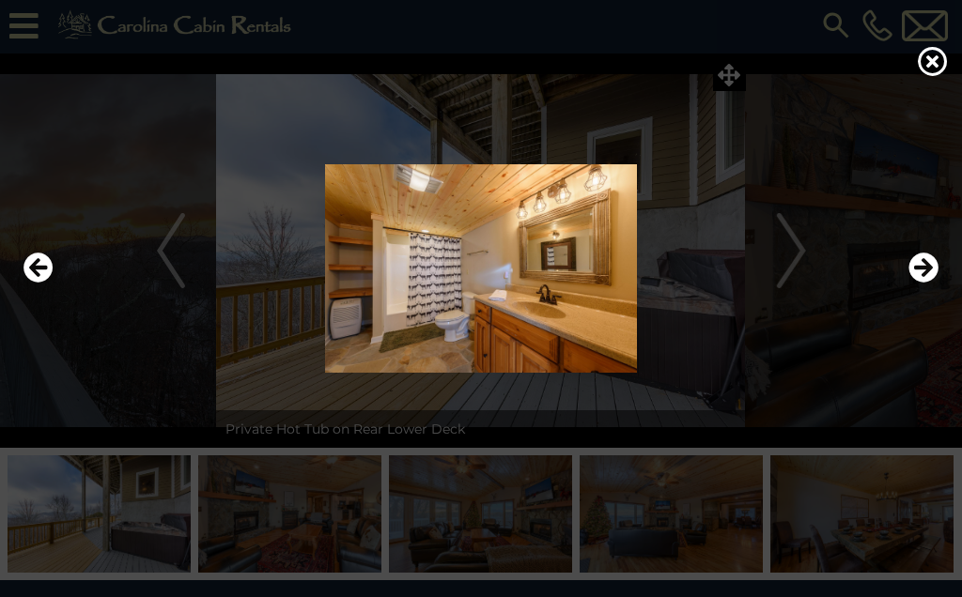
click at [919, 258] on icon "Next" at bounding box center [923, 268] width 30 height 30
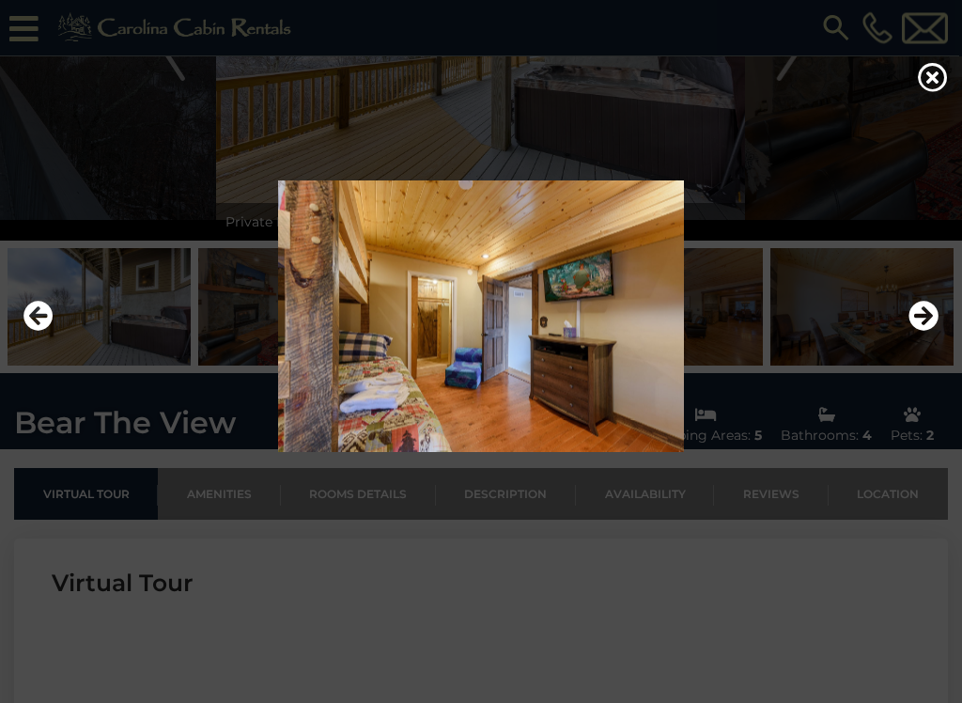
scroll to position [248, 0]
click at [921, 75] on icon at bounding box center [933, 77] width 30 height 30
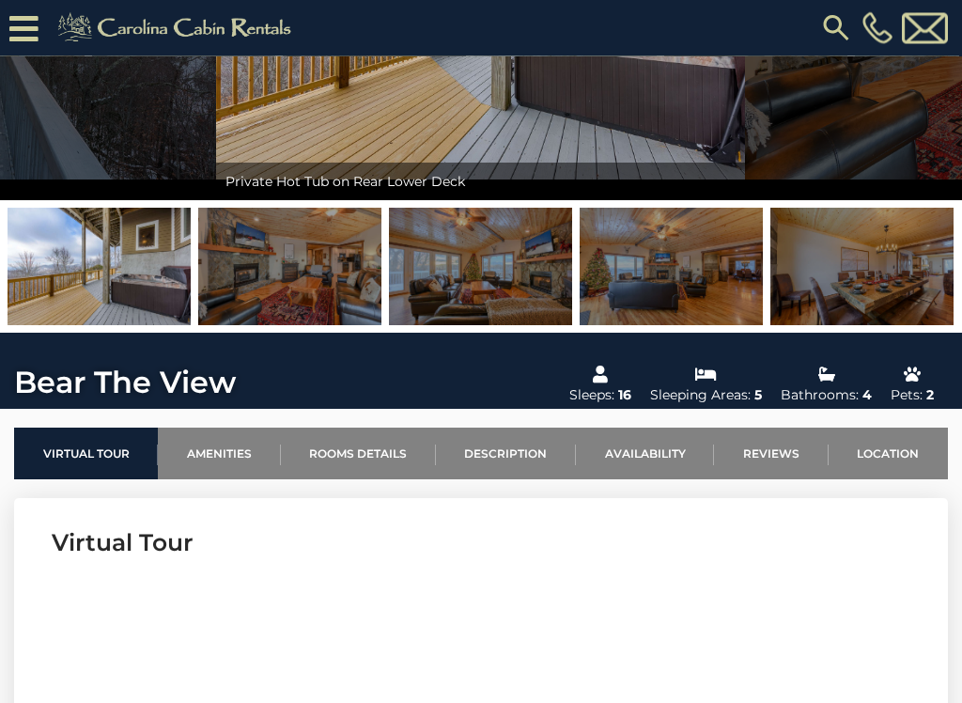
scroll to position [288, 0]
click at [887, 447] on link "Location" at bounding box center [887, 453] width 119 height 52
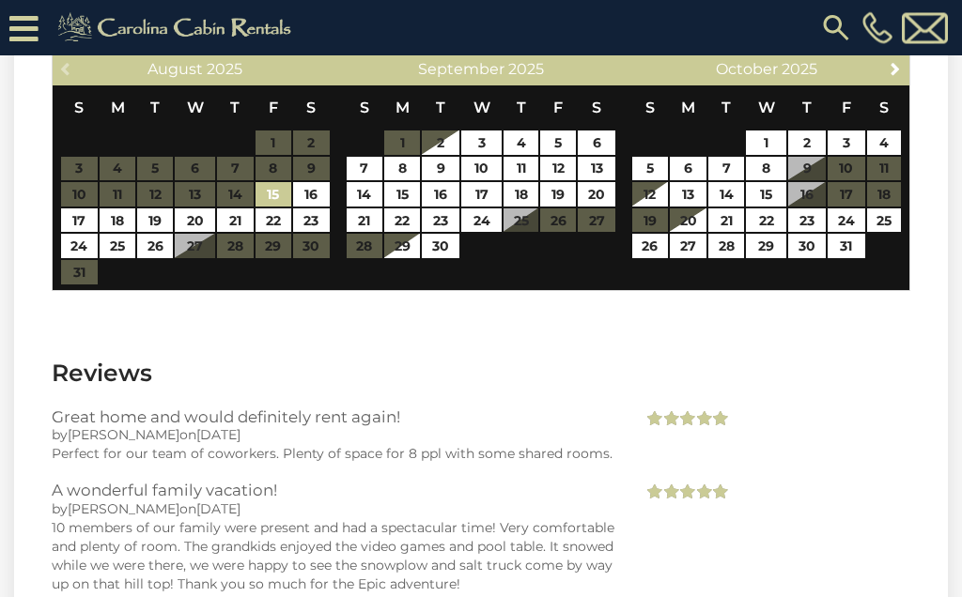
scroll to position [3564, 0]
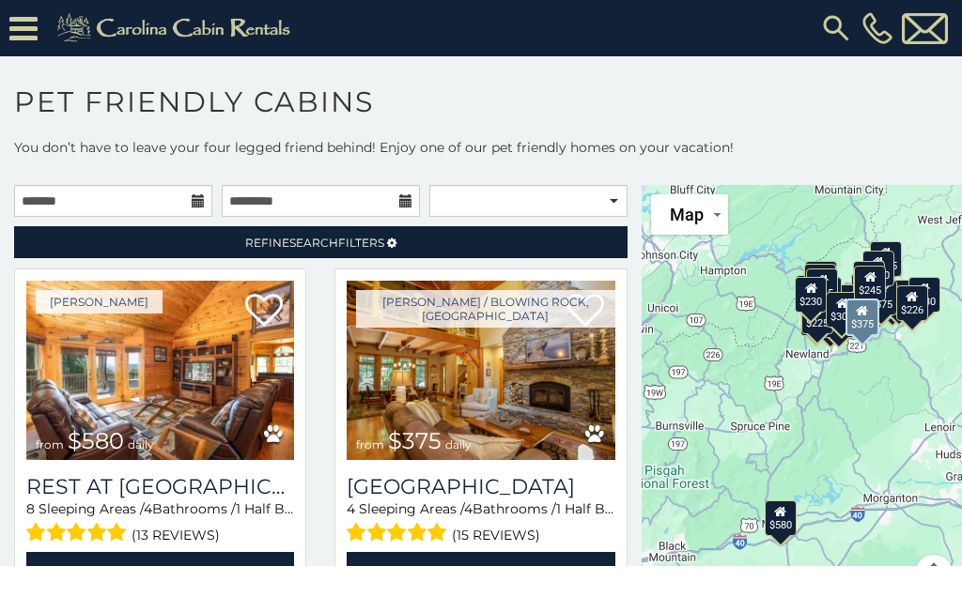
click at [450, 393] on img at bounding box center [481, 370] width 268 height 179
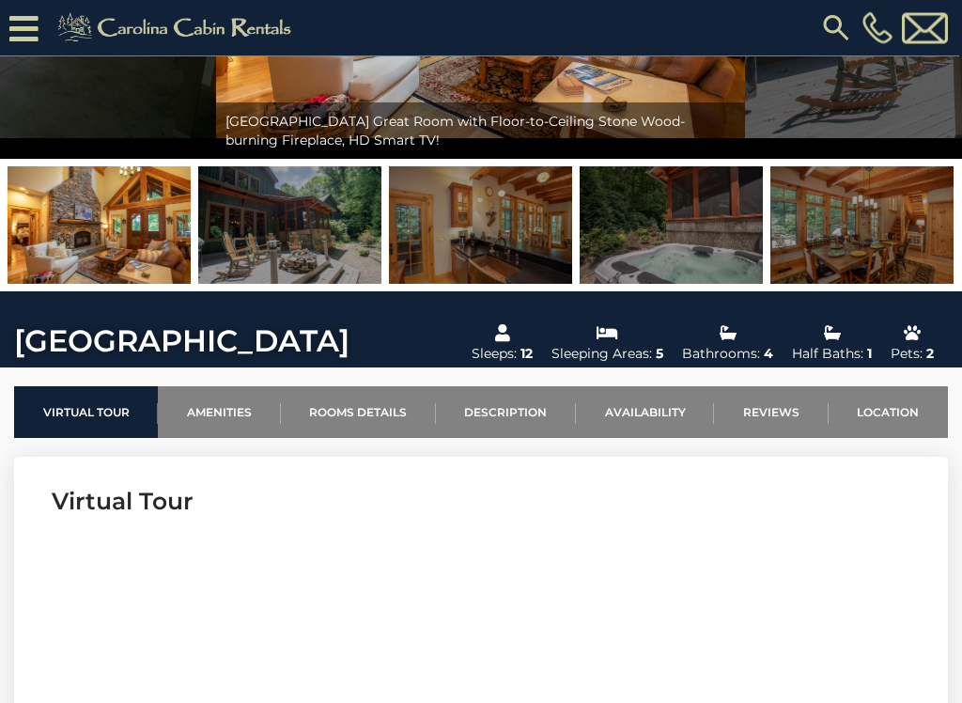
scroll to position [330, 0]
click at [351, 409] on link "Rooms Details" at bounding box center [358, 412] width 155 height 52
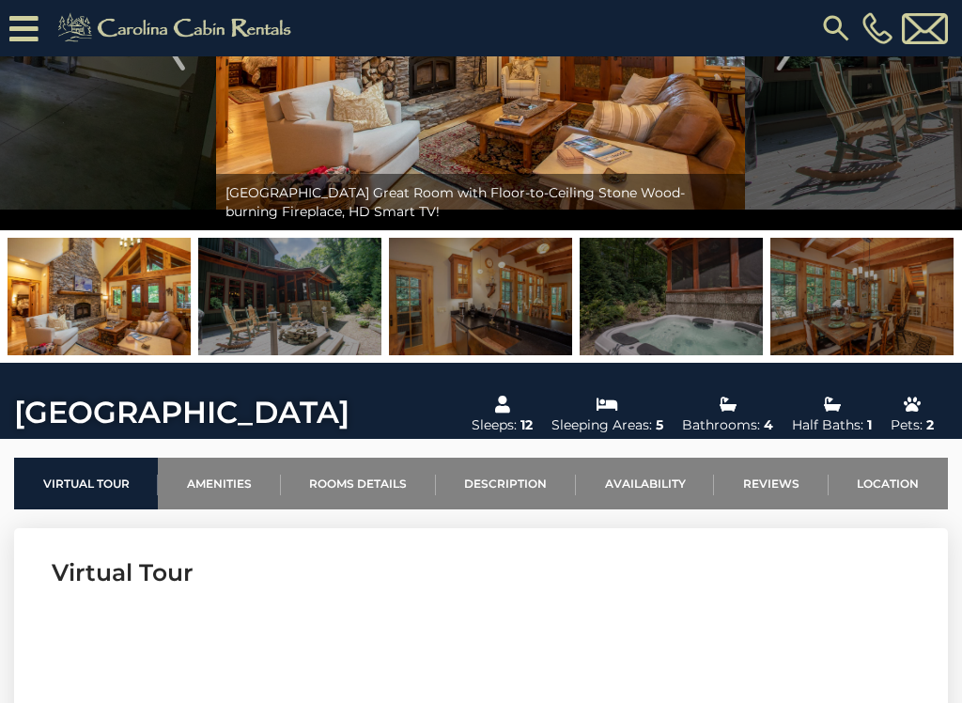
scroll to position [263, 0]
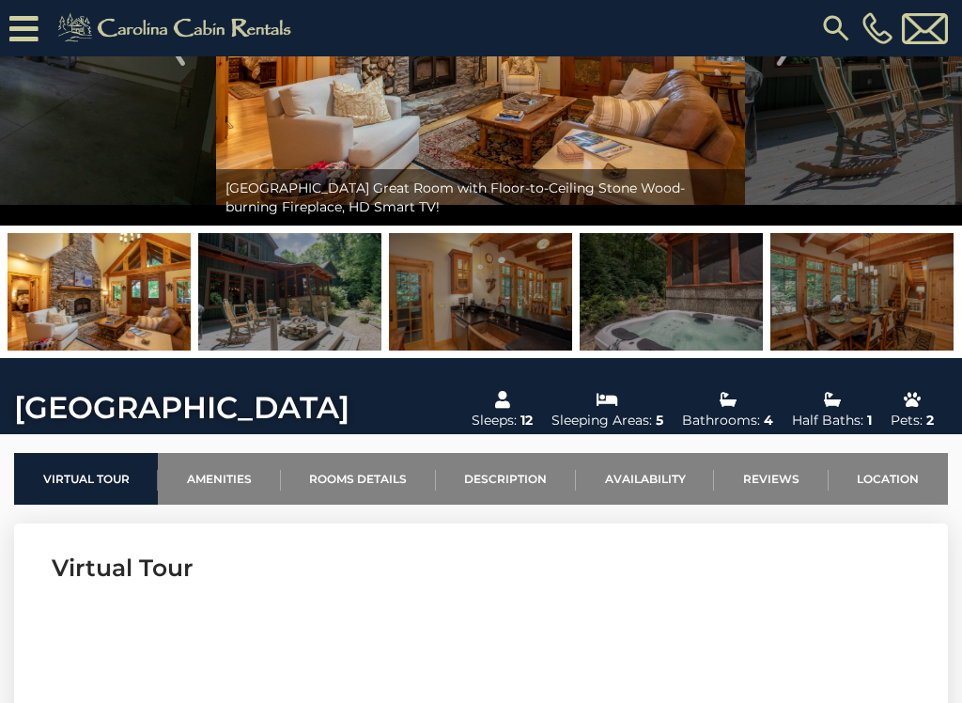
click at [649, 482] on link "Availability" at bounding box center [645, 479] width 138 height 52
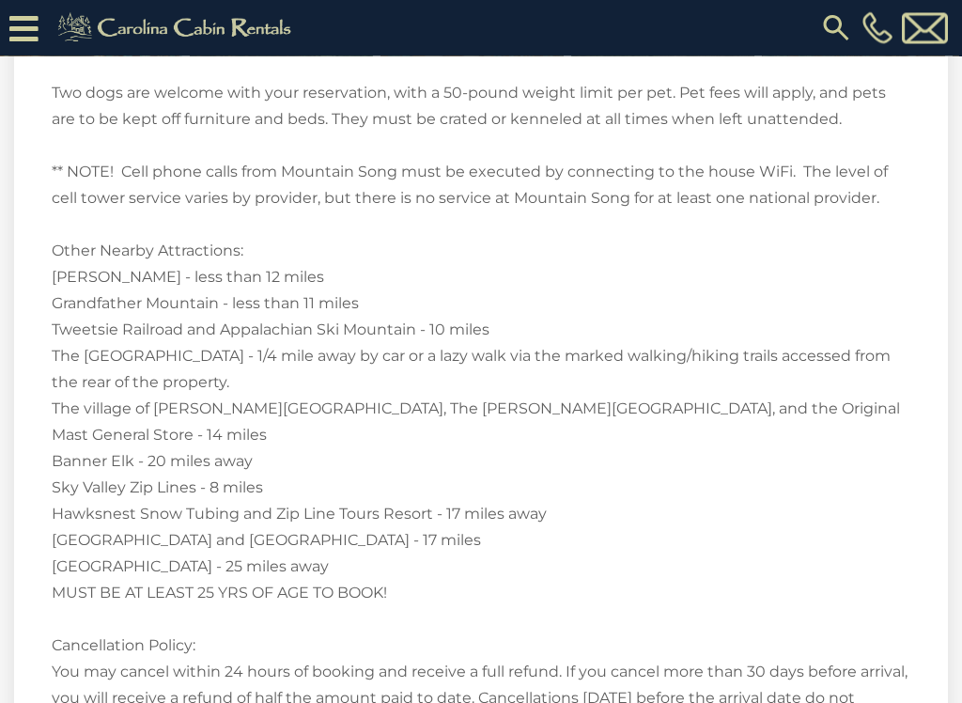
scroll to position [4029, 0]
